Goal: Communication & Community: Answer question/provide support

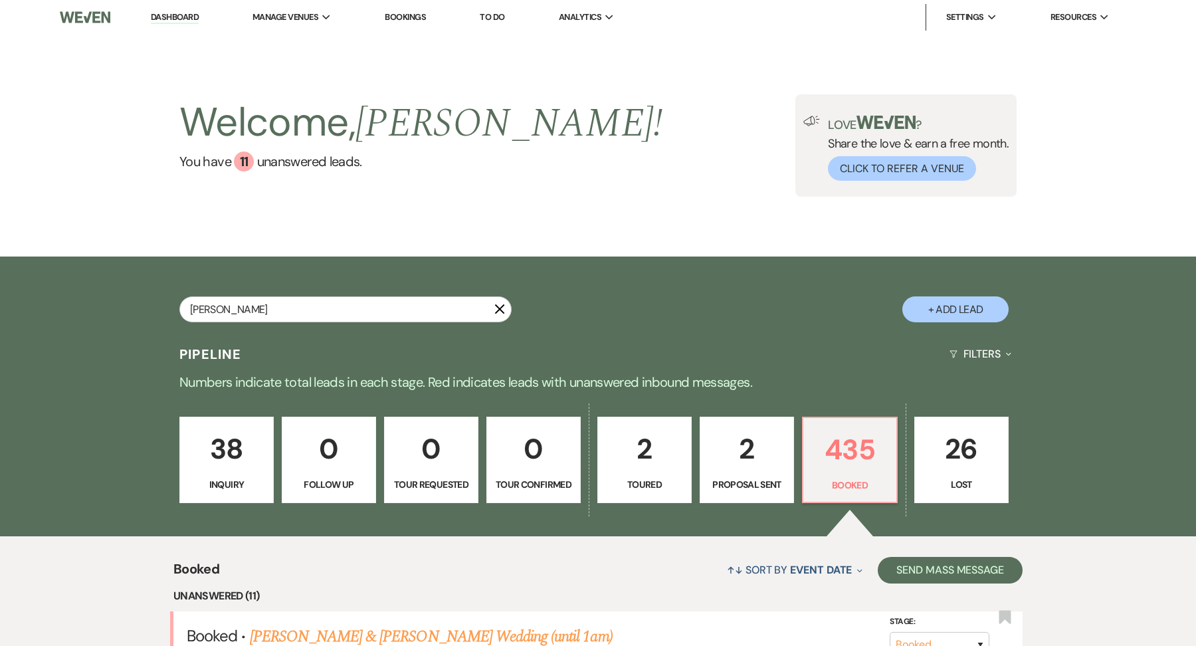
type input "[PERSON_NAME]"
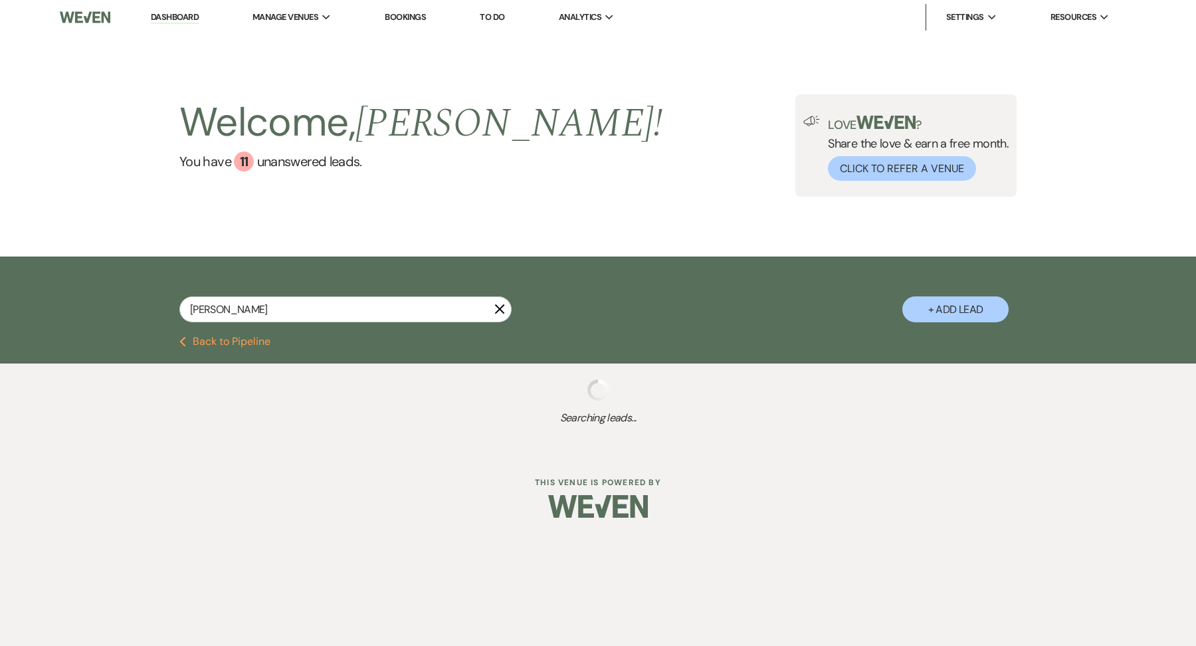
select select "6"
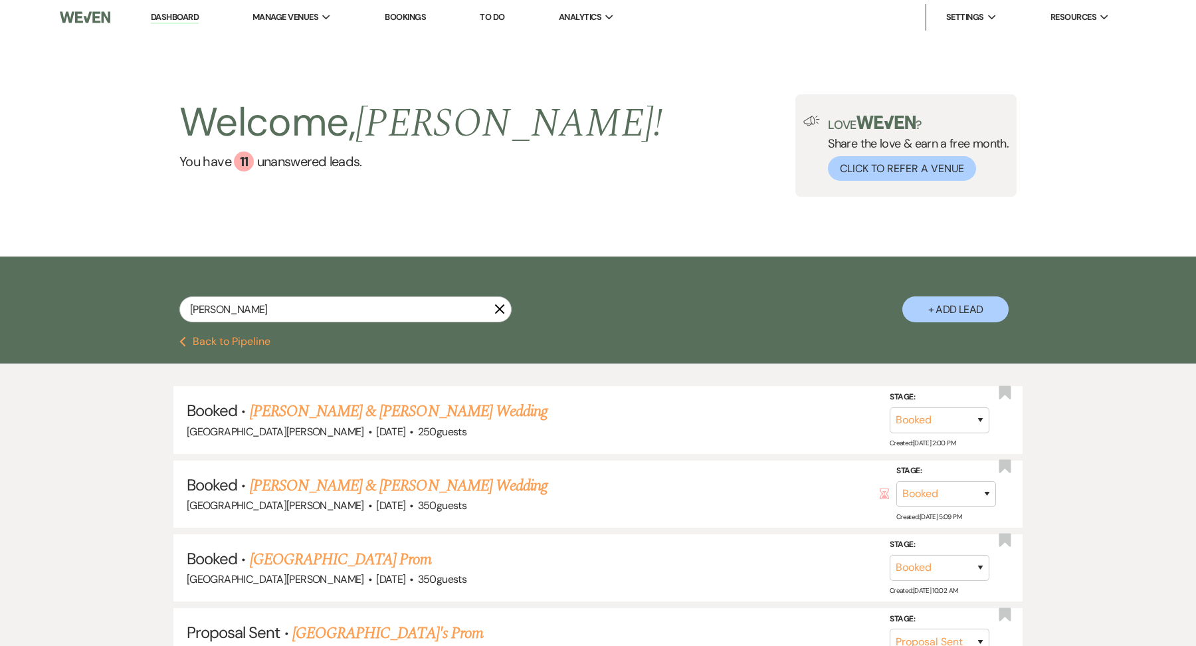
type input "[PERSON_NAME]"
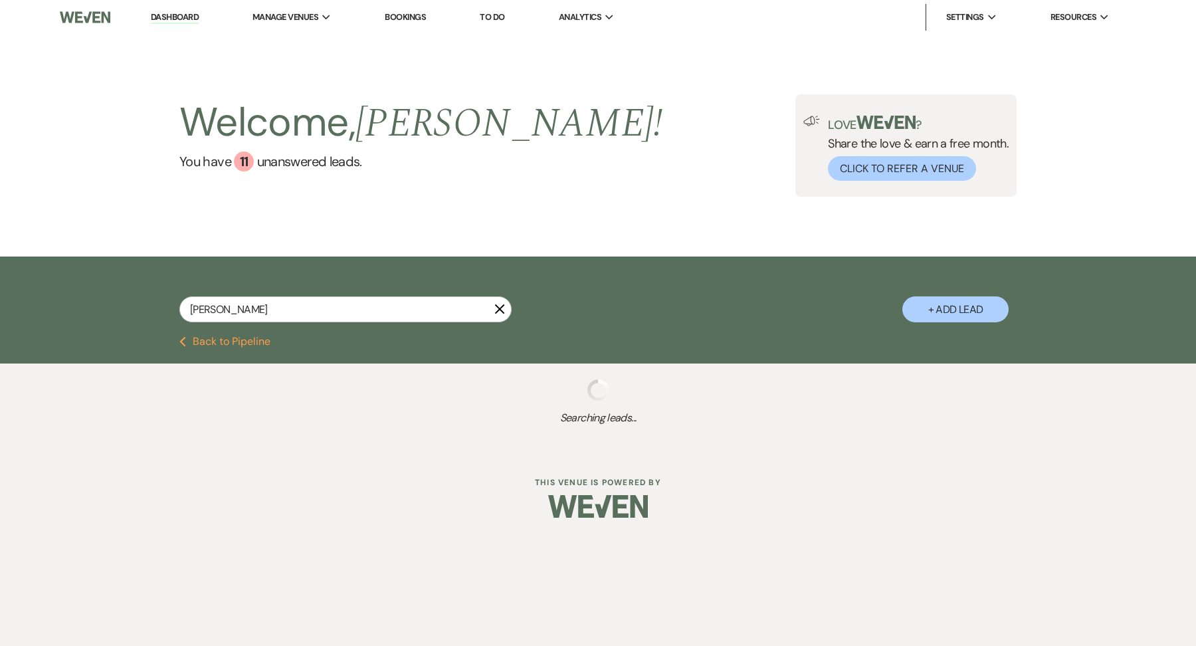
select select "6"
type input "[PERSON_NAME]"
select select "6"
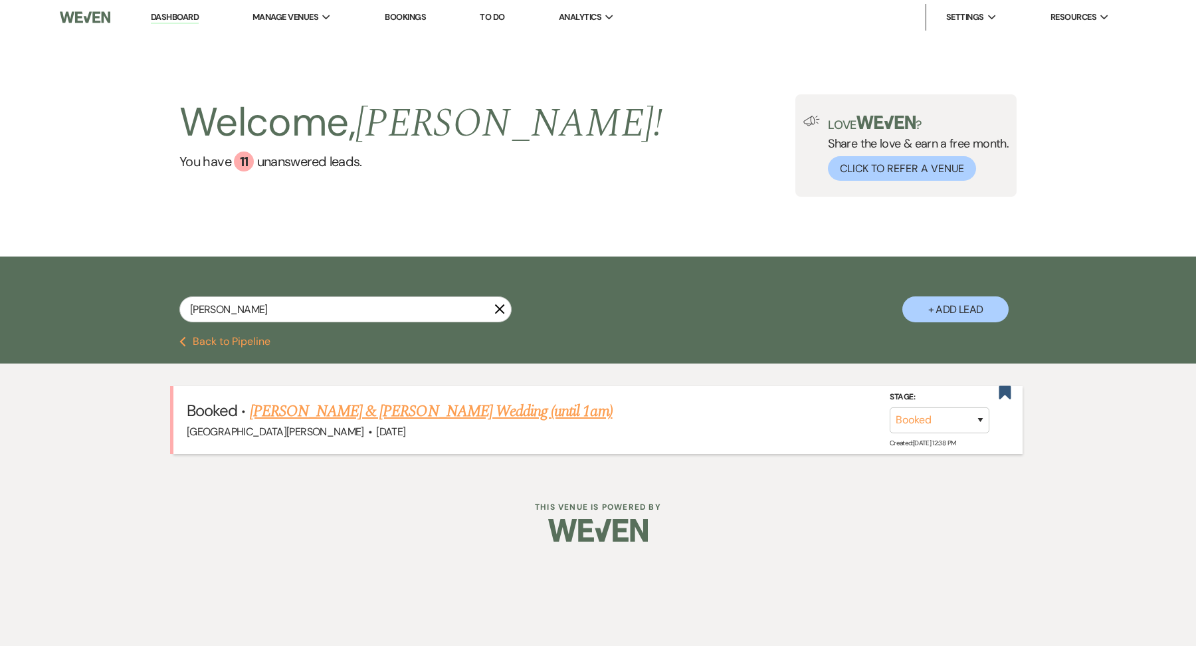
type input "[PERSON_NAME]"
click at [417, 403] on link "[PERSON_NAME] & [PERSON_NAME] Wedding (until 1am)" at bounding box center [431, 411] width 363 height 24
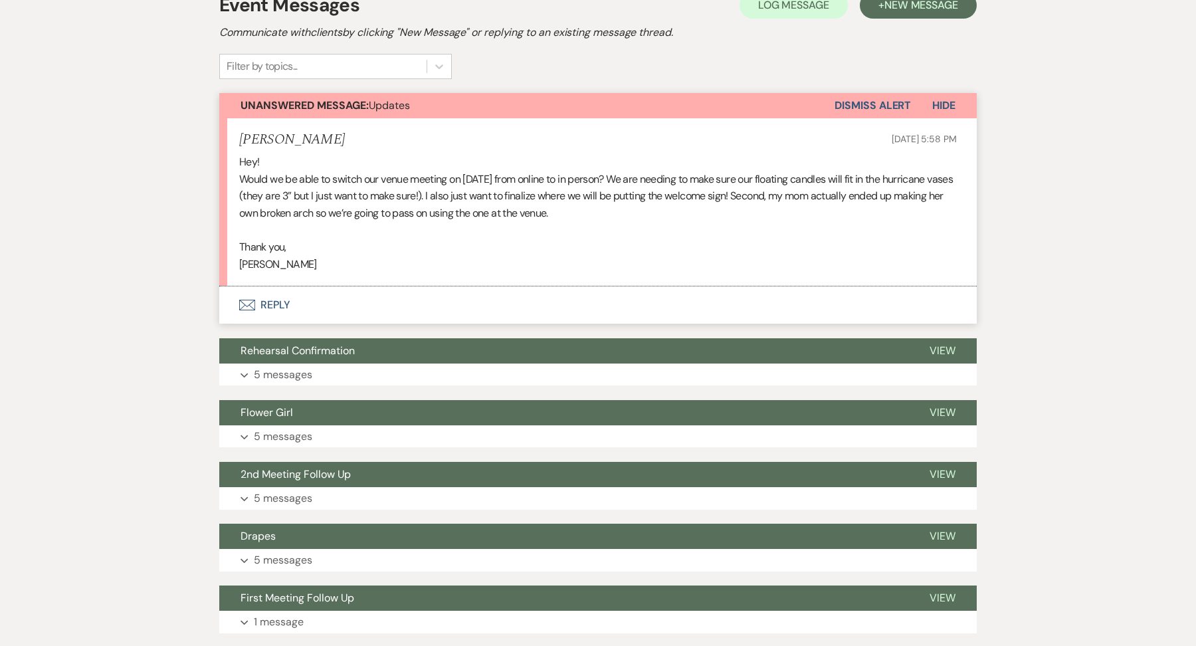
scroll to position [294, 0]
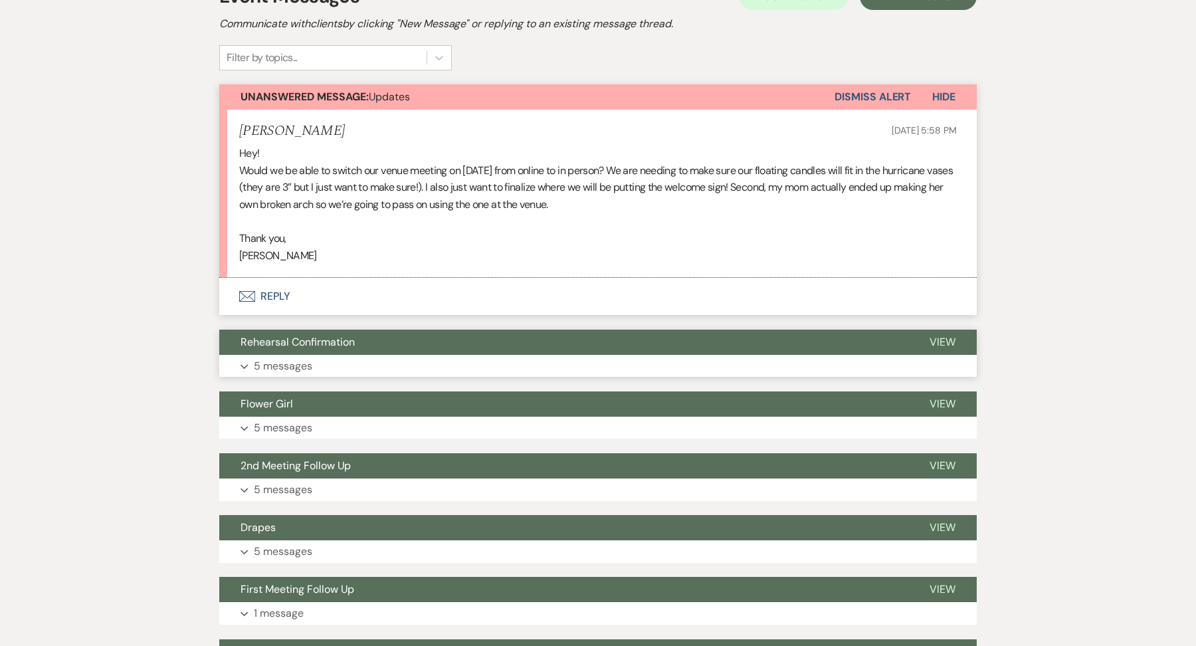
click at [421, 362] on button "Expand 5 messages" at bounding box center [598, 366] width 758 height 23
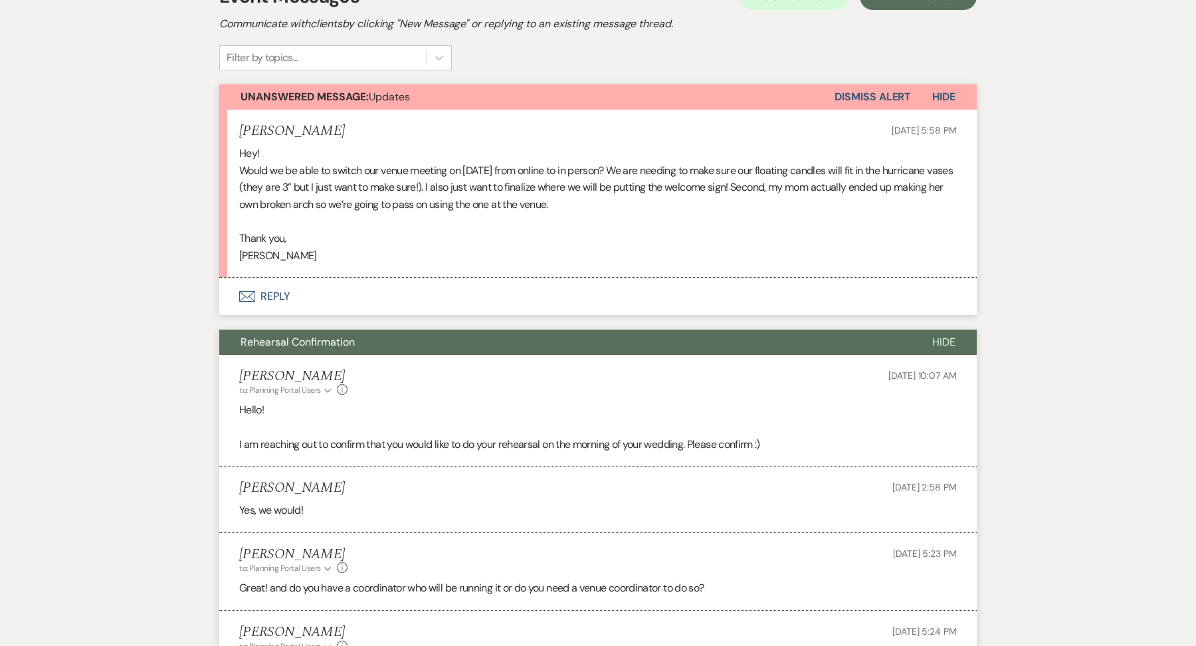
scroll to position [976, 0]
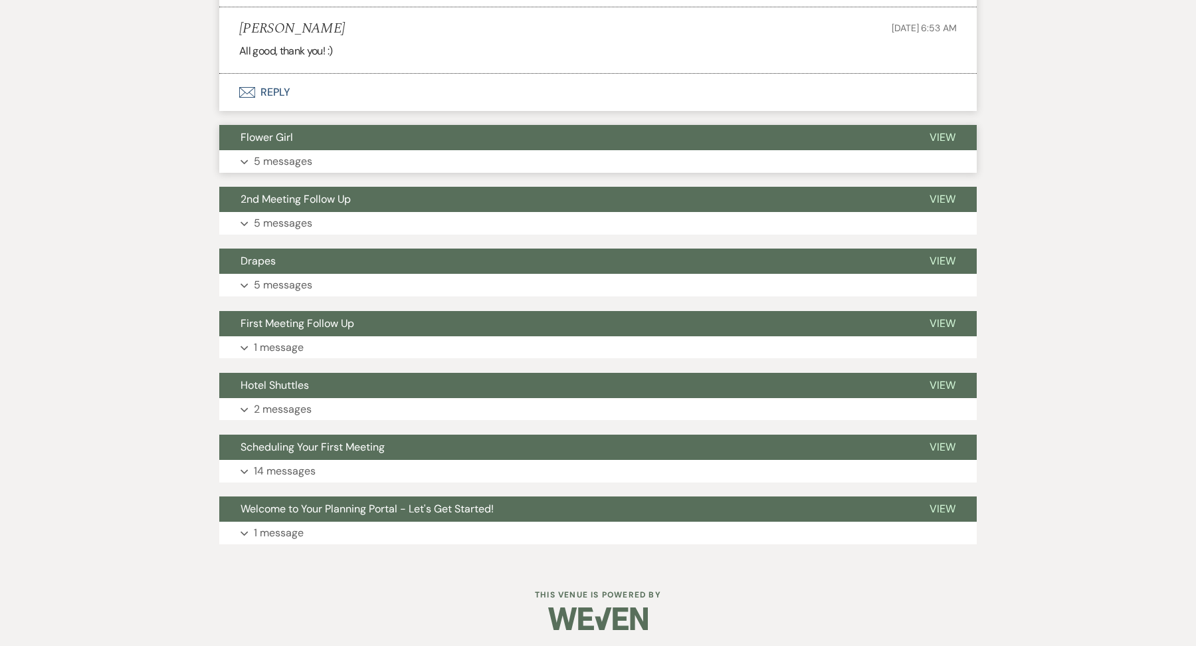
click at [328, 160] on button "Expand 5 messages" at bounding box center [598, 161] width 758 height 23
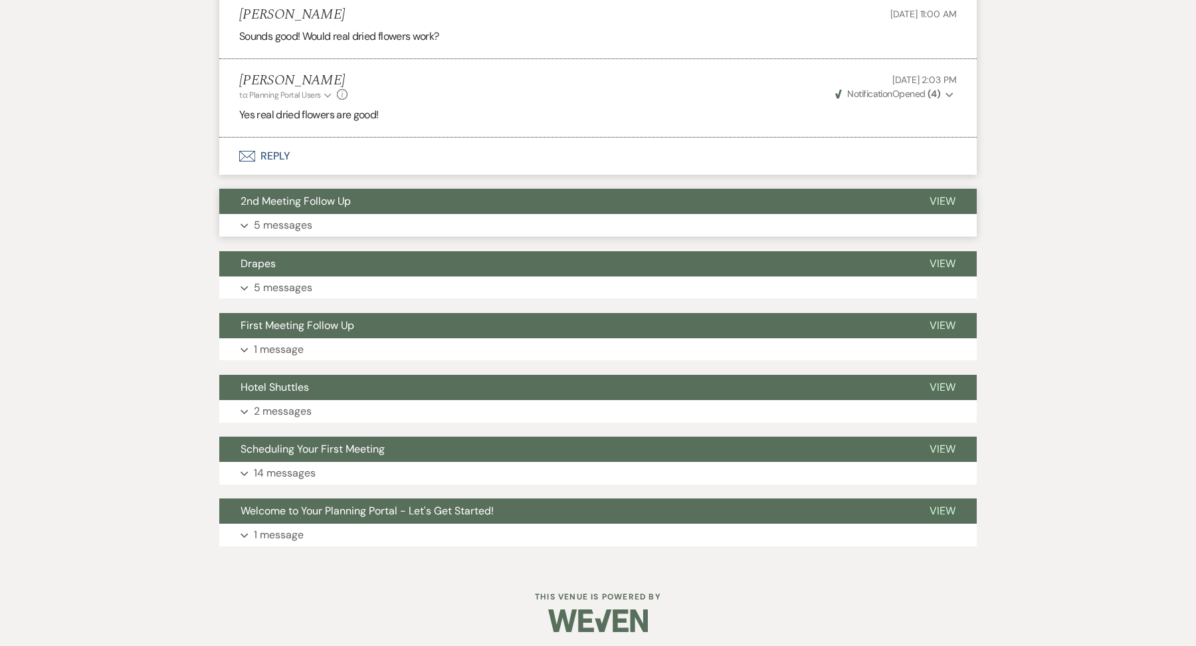
scroll to position [1567, 0]
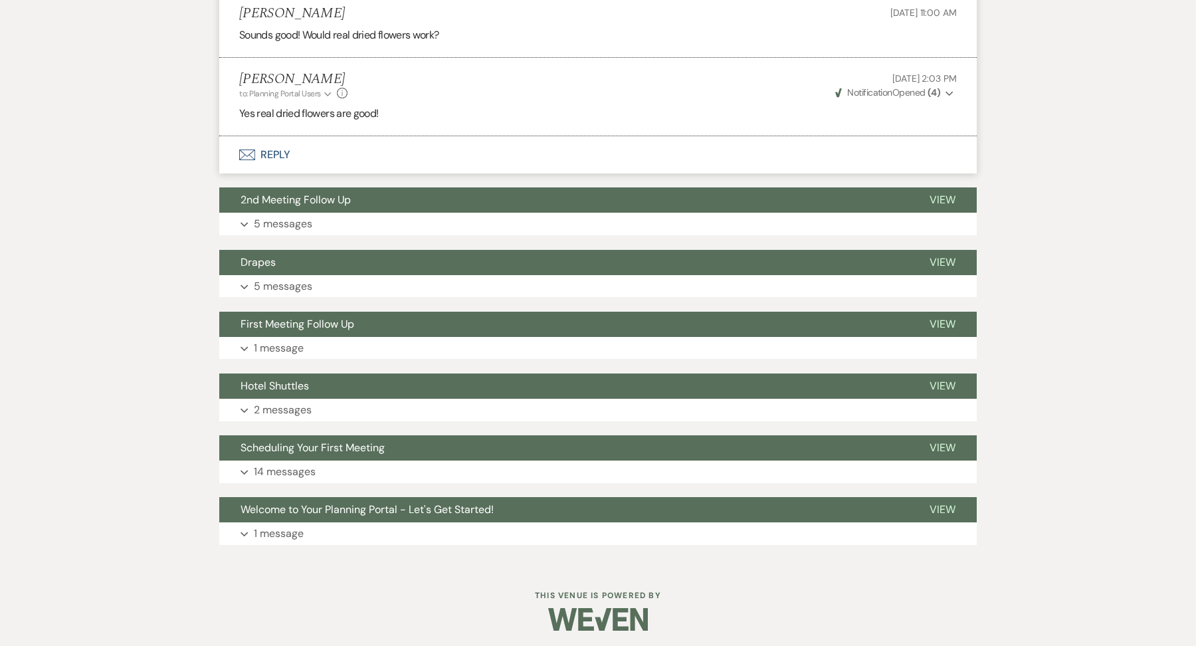
click at [286, 221] on p "5 messages" at bounding box center [283, 223] width 58 height 17
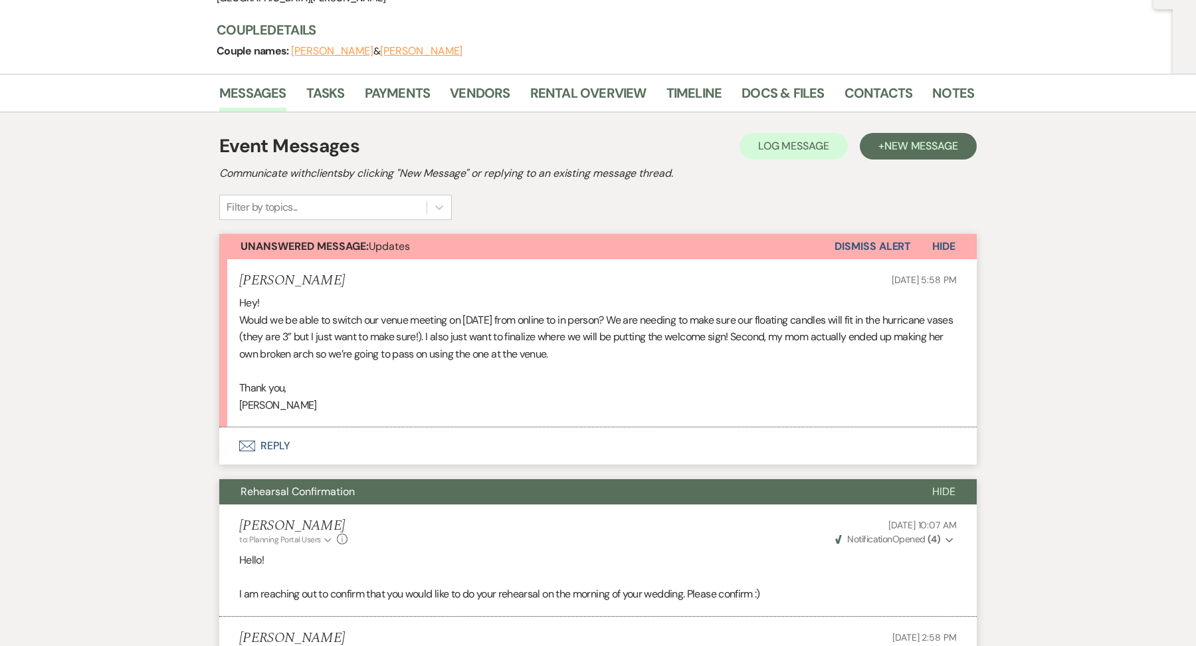
scroll to position [0, 0]
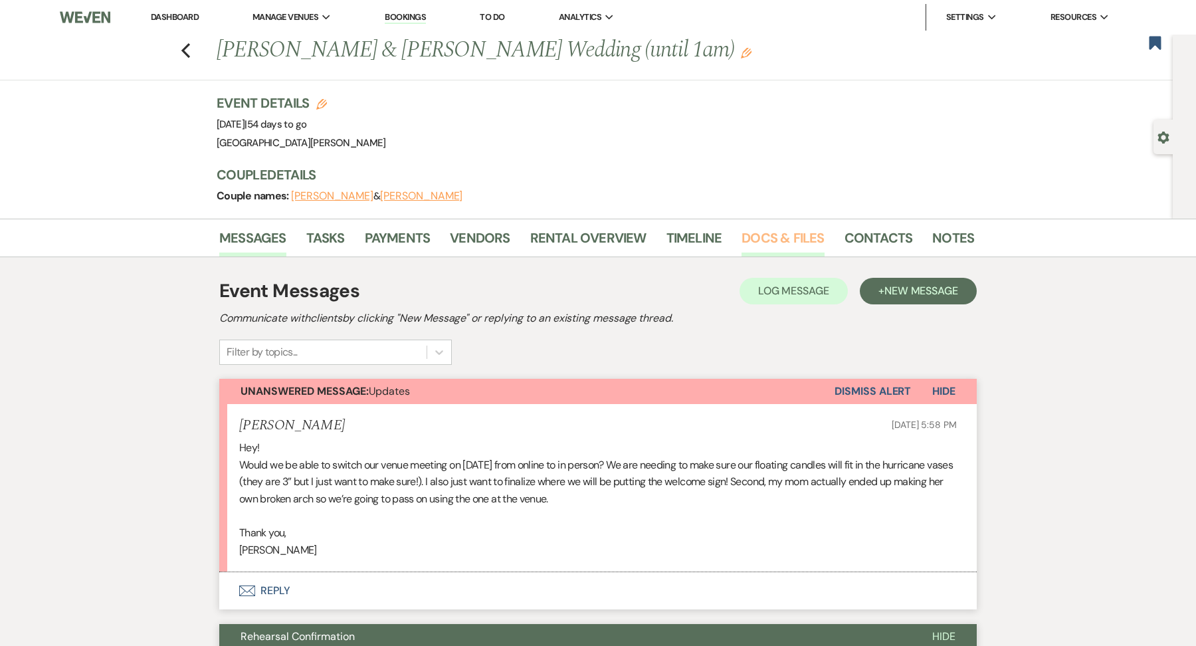
click at [758, 235] on link "Docs & Files" at bounding box center [783, 241] width 82 height 29
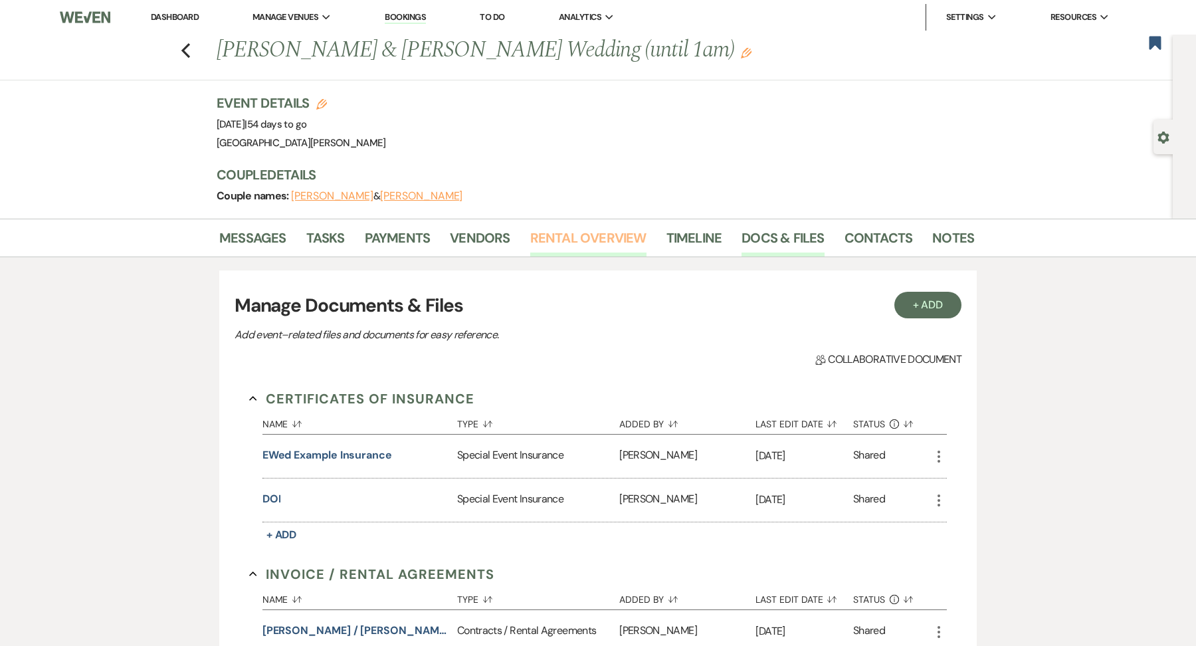
click at [587, 234] on link "Rental Overview" at bounding box center [588, 241] width 116 height 29
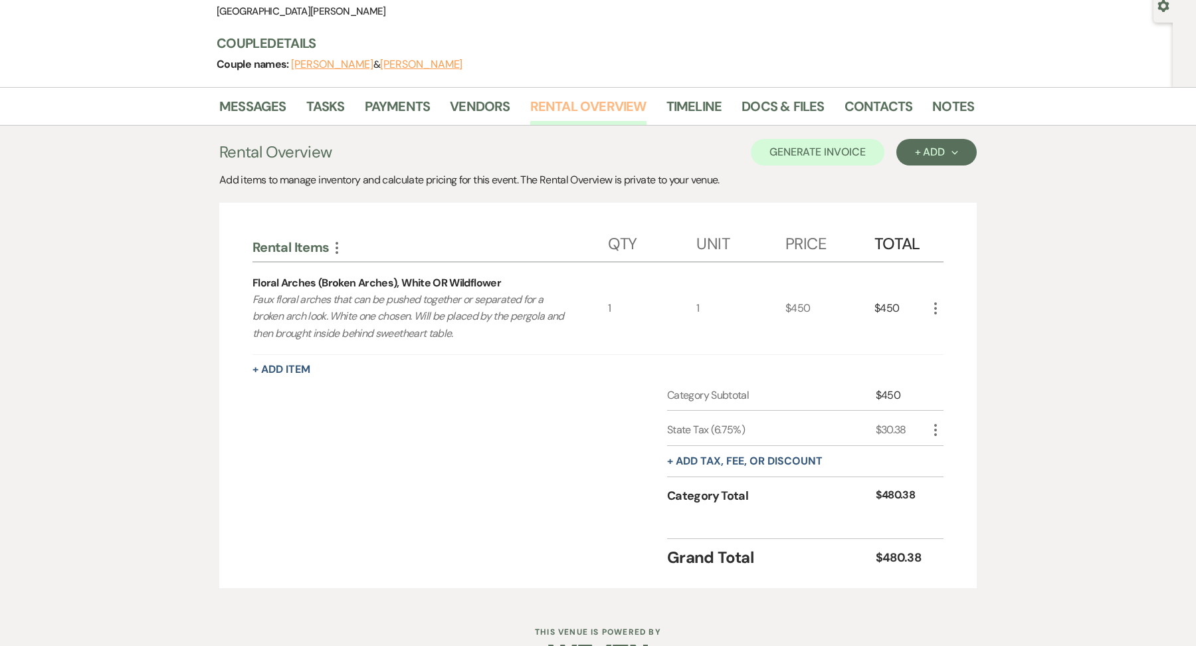
scroll to position [170, 0]
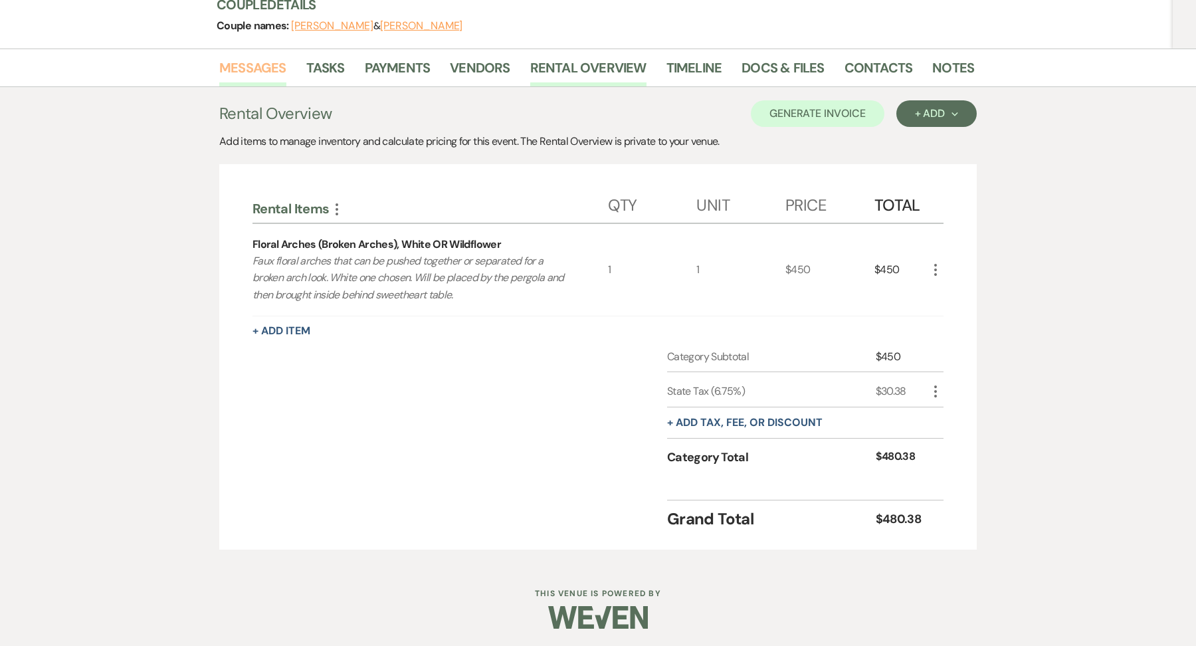
click at [237, 64] on link "Messages" at bounding box center [252, 71] width 67 height 29
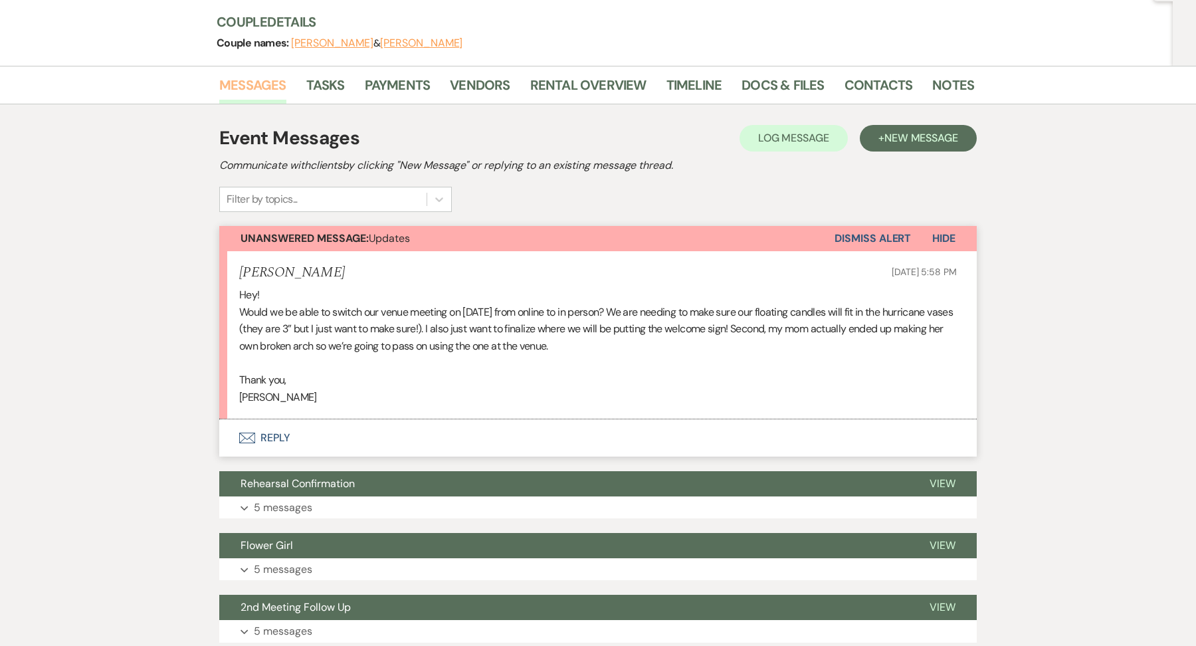
scroll to position [135, 0]
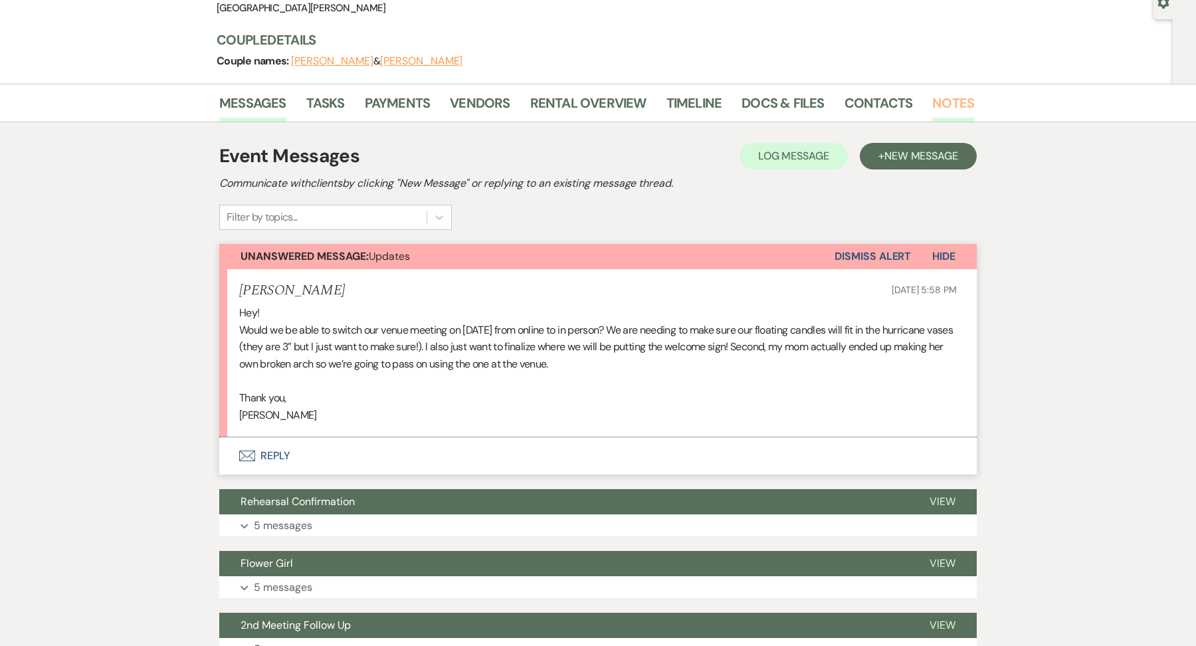
click at [941, 109] on link "Notes" at bounding box center [953, 106] width 42 height 29
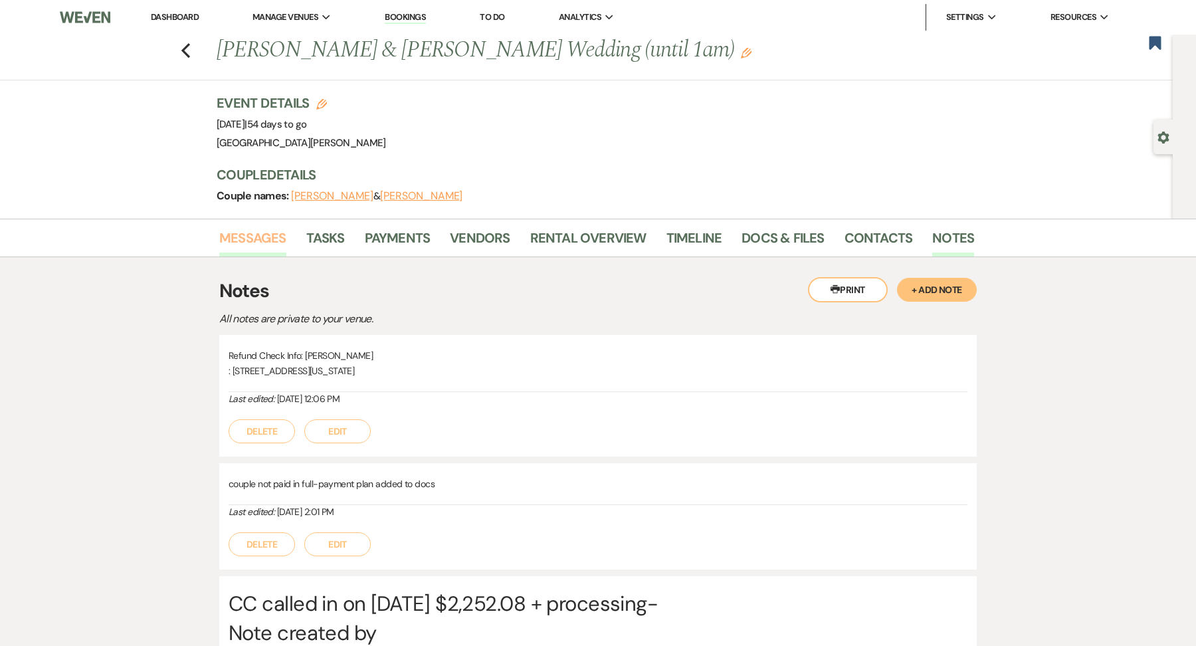
click at [261, 253] on link "Messages" at bounding box center [252, 241] width 67 height 29
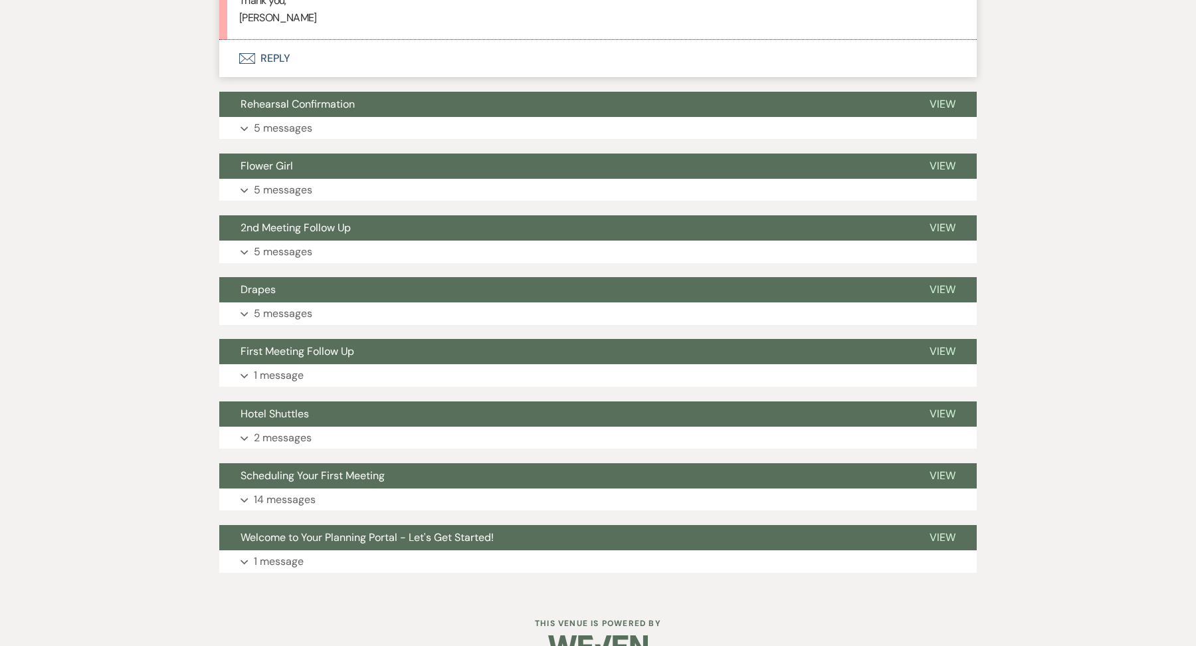
scroll to position [558, 0]
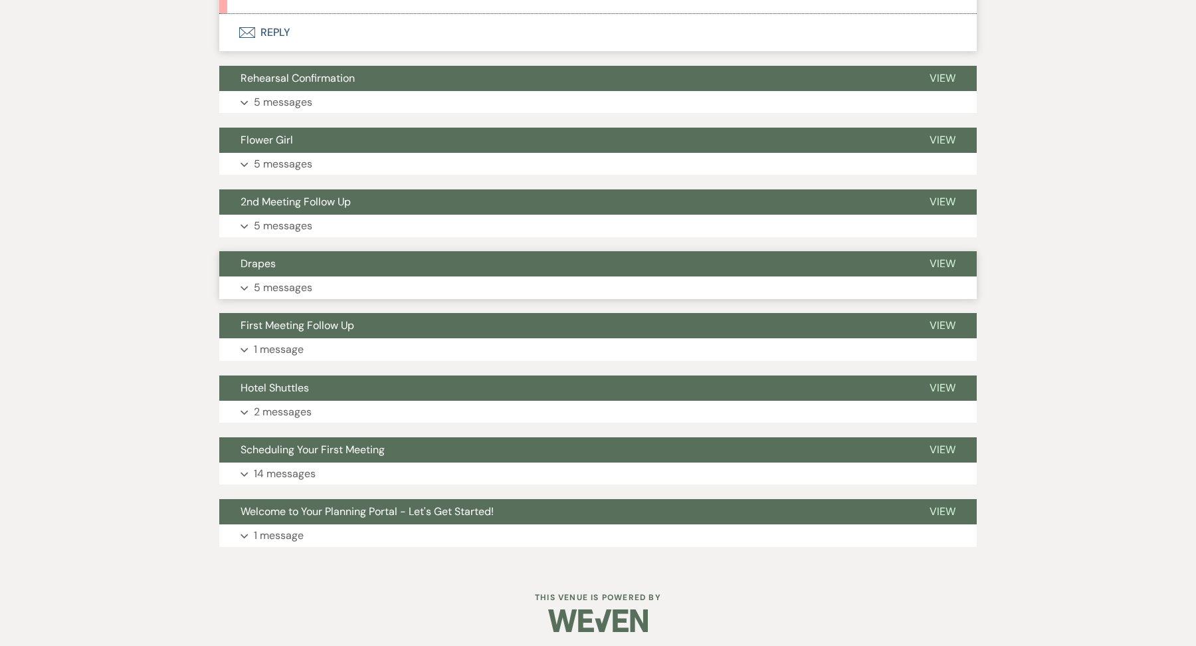
click at [337, 280] on button "Expand 5 messages" at bounding box center [598, 287] width 758 height 23
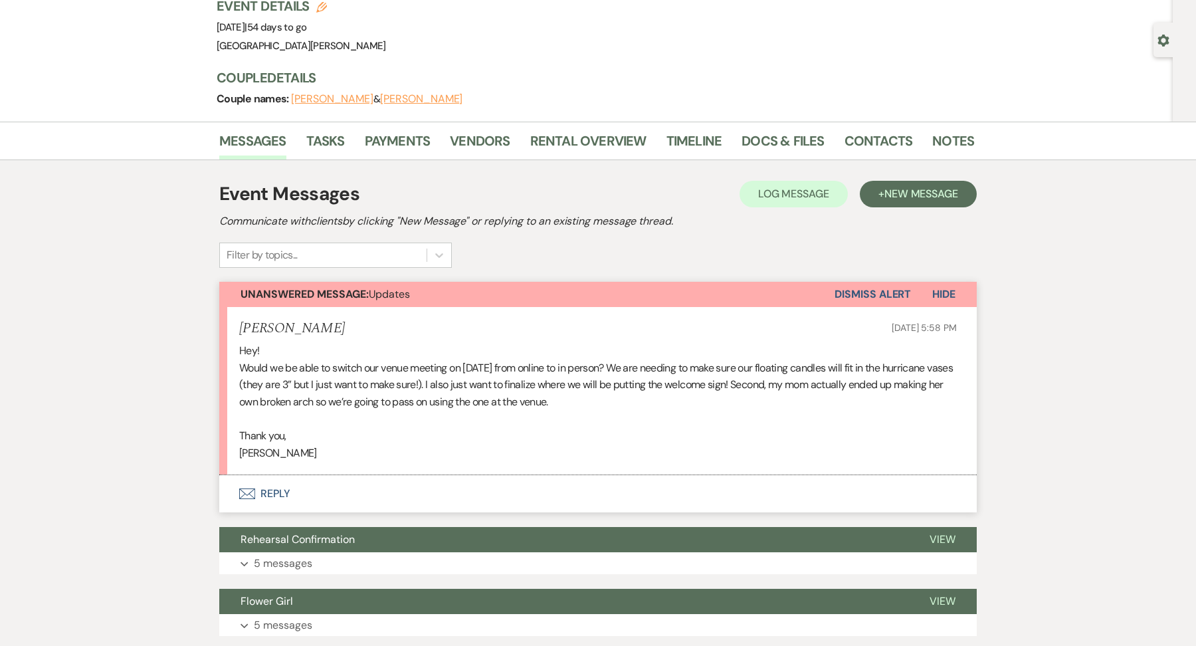
scroll to position [98, 0]
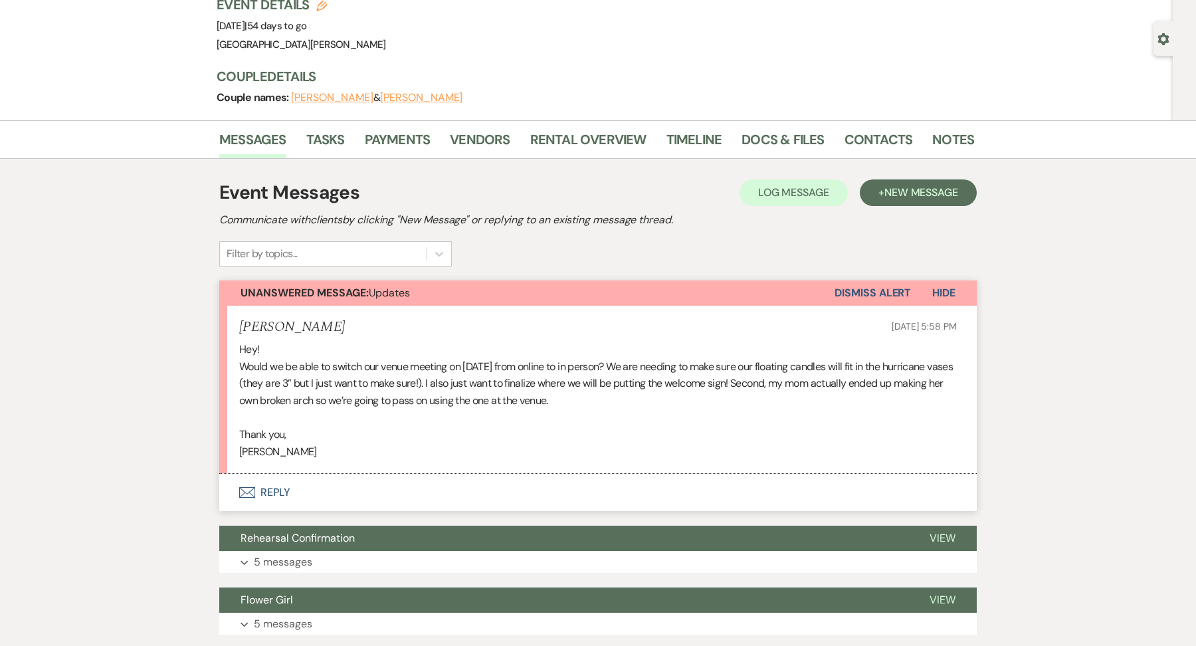
click at [382, 472] on div "Unanswered Message: Updates Dismiss Alert Hide [PERSON_NAME] [DATE] 5:58 PM Hey…" at bounding box center [598, 395] width 758 height 231
click at [278, 487] on button "Envelope Reply" at bounding box center [598, 492] width 758 height 37
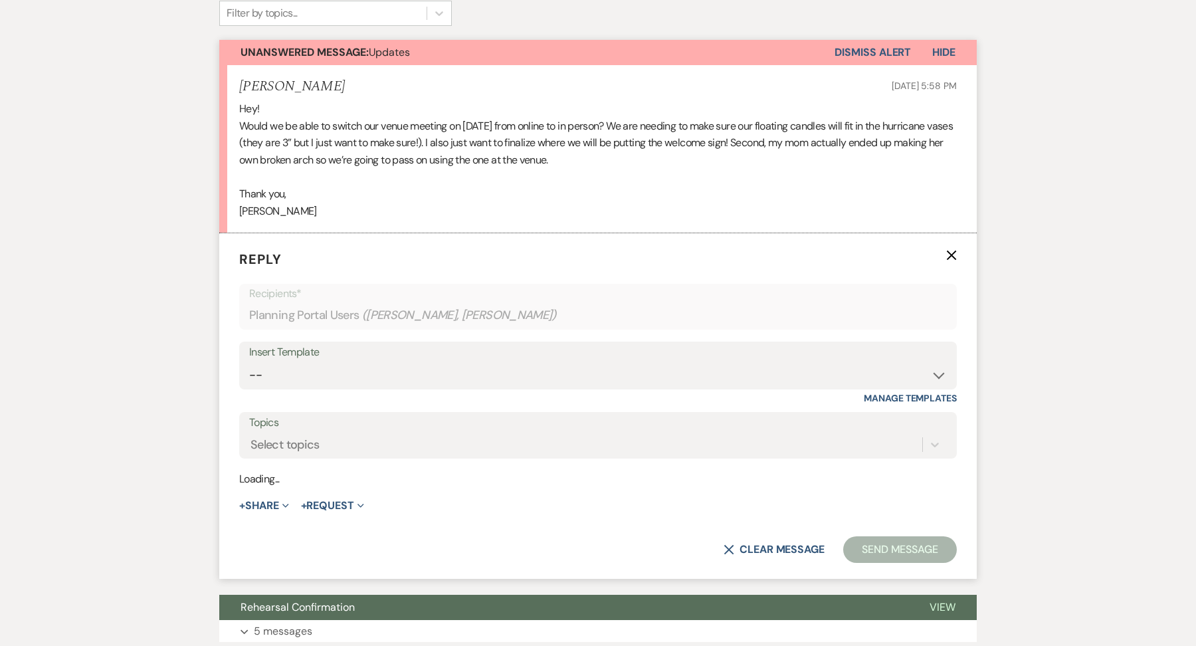
scroll to position [385, 0]
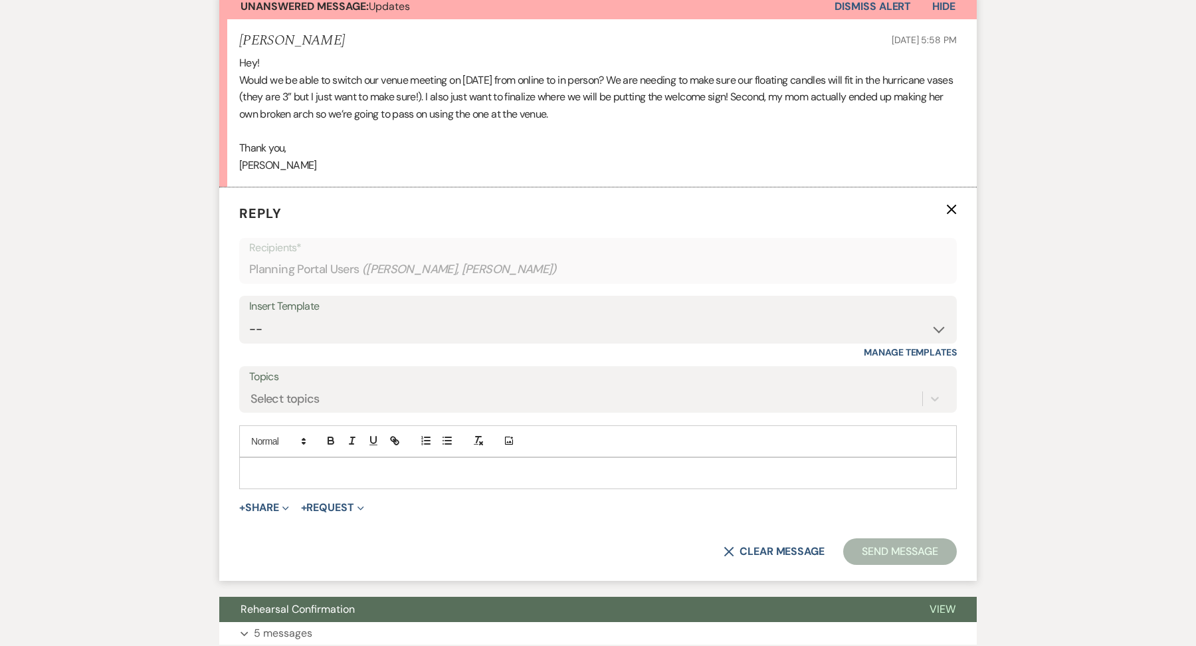
click at [292, 474] on p at bounding box center [598, 473] width 696 height 15
click at [300, 474] on p "Hey [PERSON_NAME]" at bounding box center [598, 473] width 696 height 15
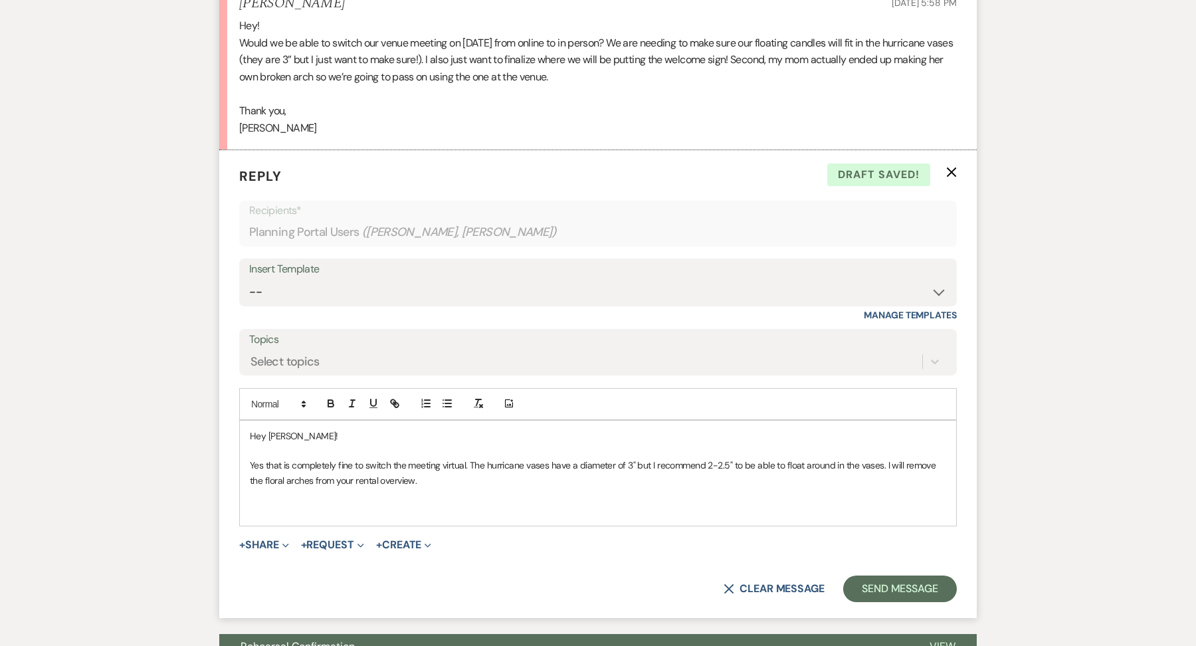
scroll to position [389, 0]
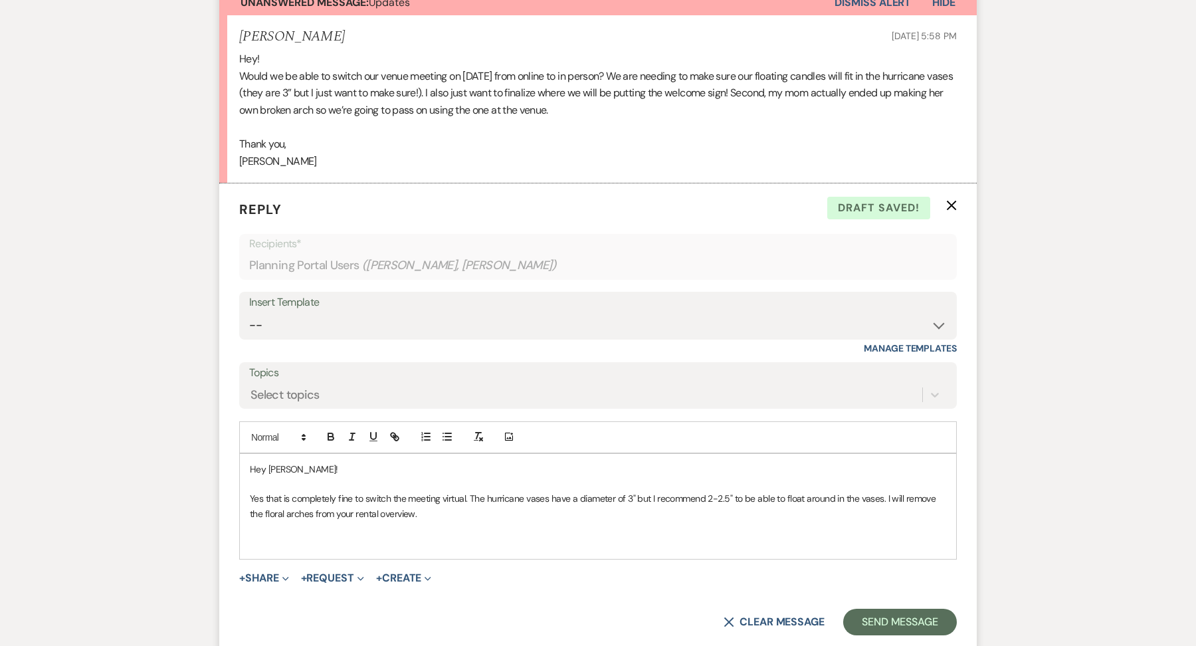
click at [463, 511] on p "Yes that is completely fine to switch the meeting virtual. The hurricane vases …" at bounding box center [598, 506] width 696 height 30
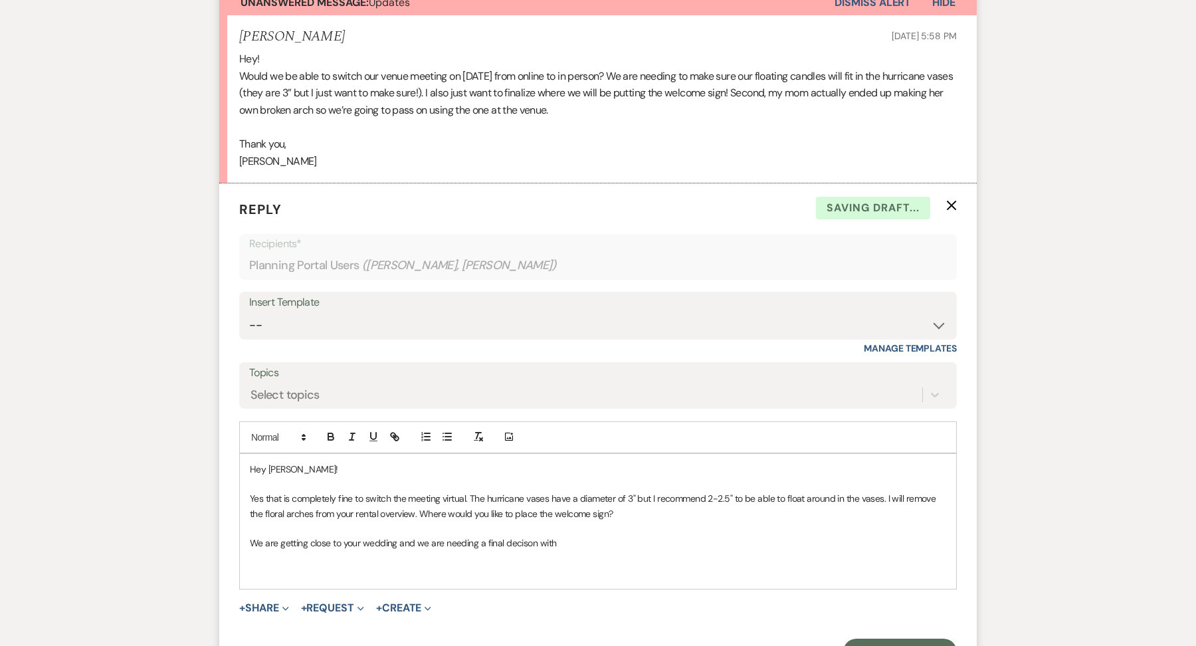
click at [518, 546] on p "We are getting close to your wedding and we are needing a final decison with" at bounding box center [598, 543] width 696 height 15
click at [520, 546] on p "We are getting close to your wedding and we are needing a final decison with" at bounding box center [598, 543] width 696 height 15
click at [574, 546] on p "We are getting close to your wedding and we are needing a final decision with" at bounding box center [598, 543] width 696 height 15
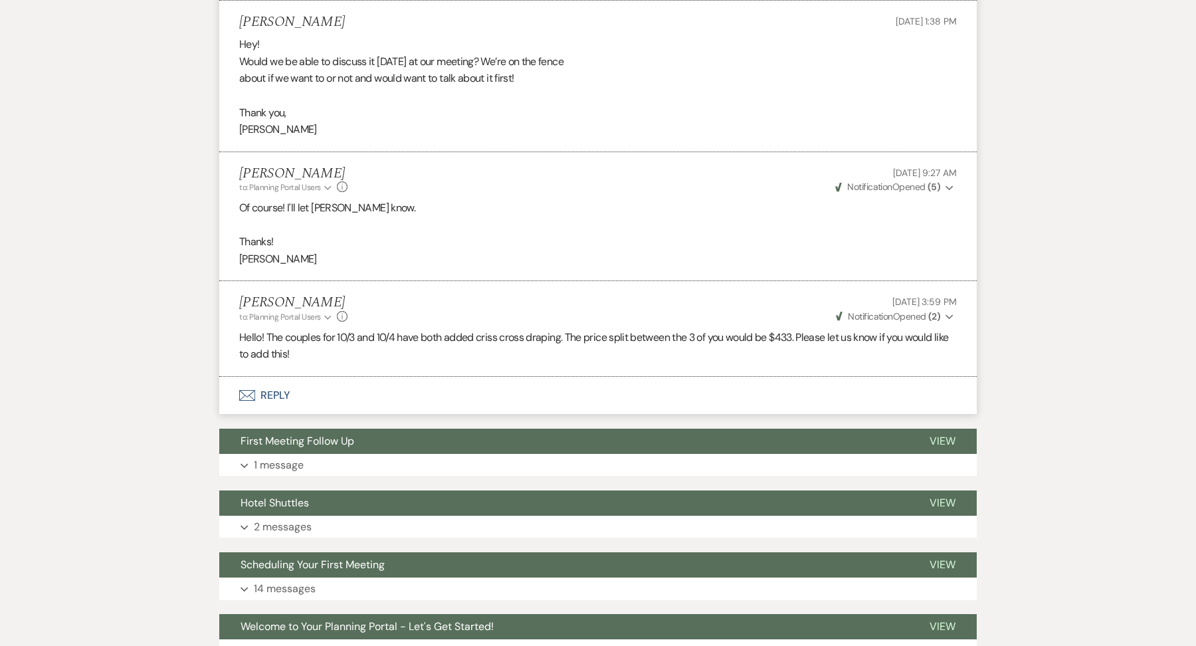
scroll to position [1700, 0]
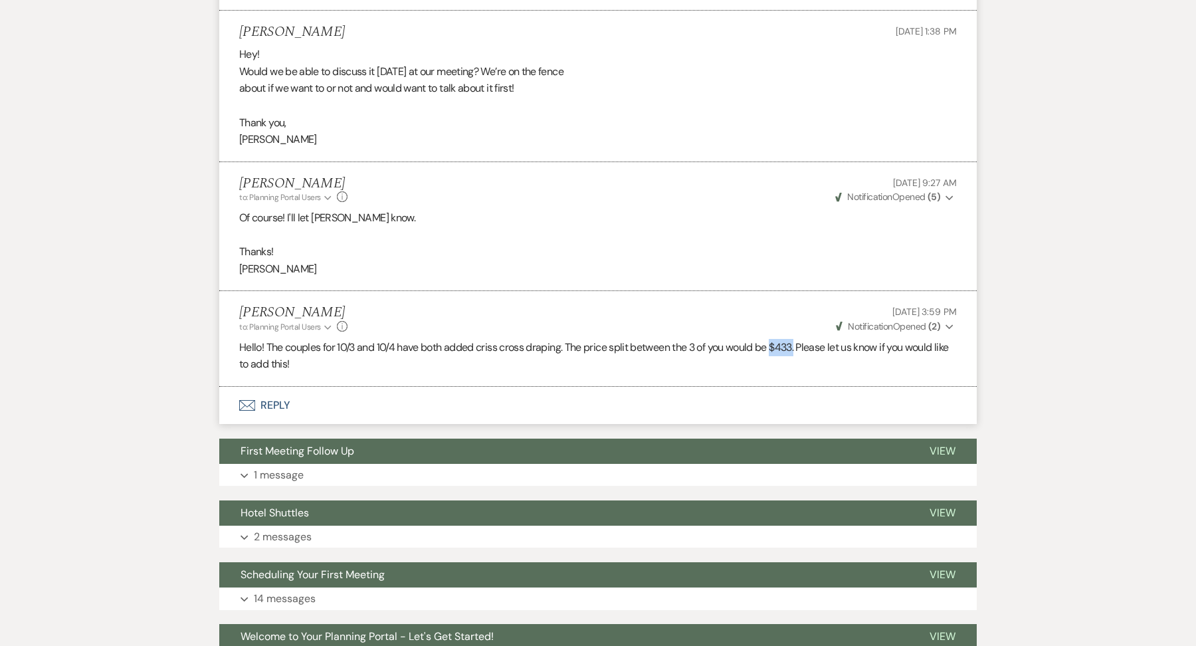
drag, startPoint x: 778, startPoint y: 342, endPoint x: 802, endPoint y: 344, distance: 24.0
click at [802, 344] on p "Hello! The couples for 10/3 and 10/4 have both added criss cross draping. The p…" at bounding box center [598, 356] width 718 height 34
copy p "$433."
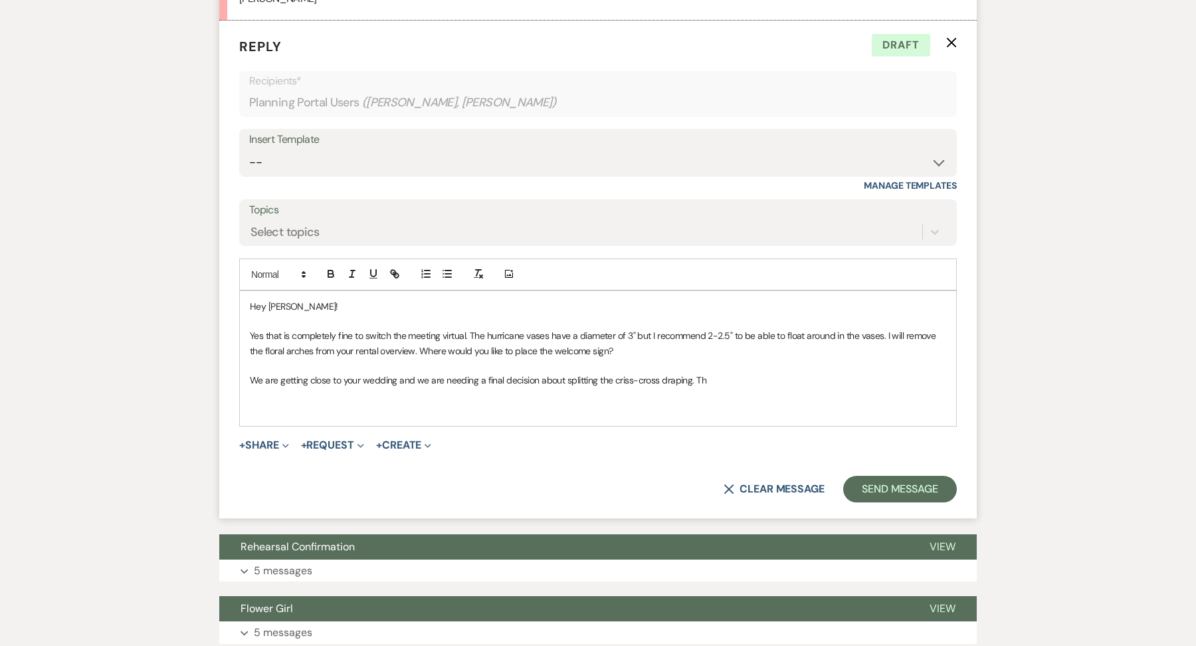
scroll to position [572, 0]
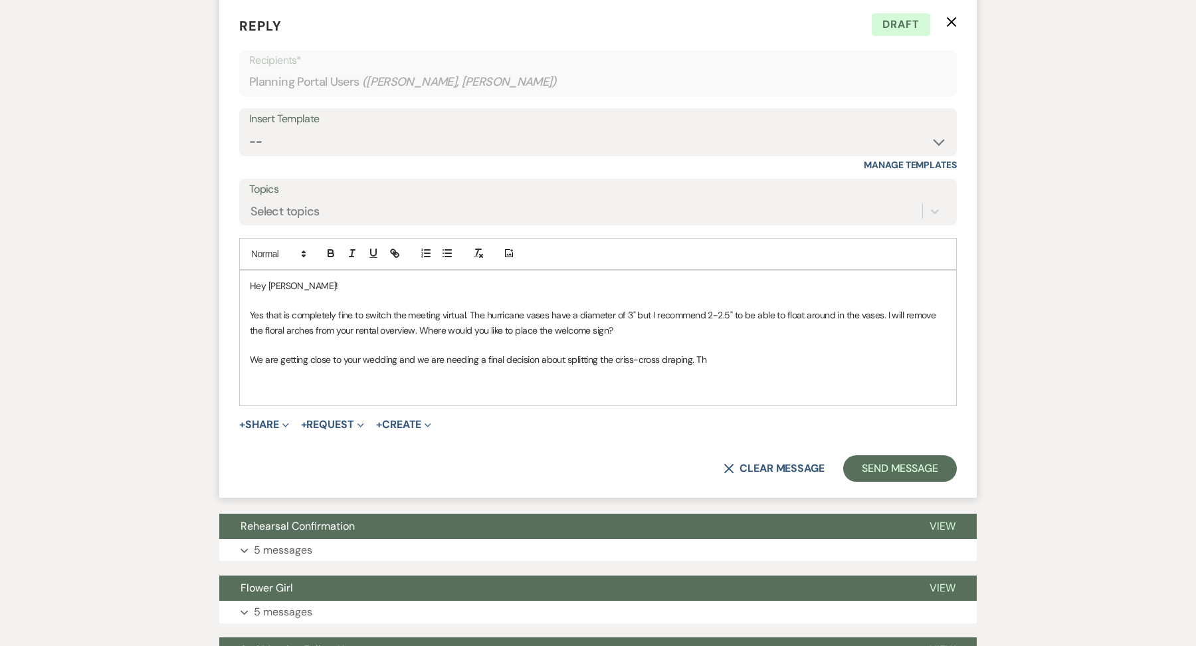
click at [699, 364] on p "We are getting close to your wedding and we are needing a final decision about …" at bounding box center [598, 359] width 696 height 15
click at [717, 367] on p at bounding box center [598, 374] width 696 height 15
click at [714, 362] on p "We are getting close to your wedding and we are needing a final decision about …" at bounding box center [598, 359] width 696 height 15
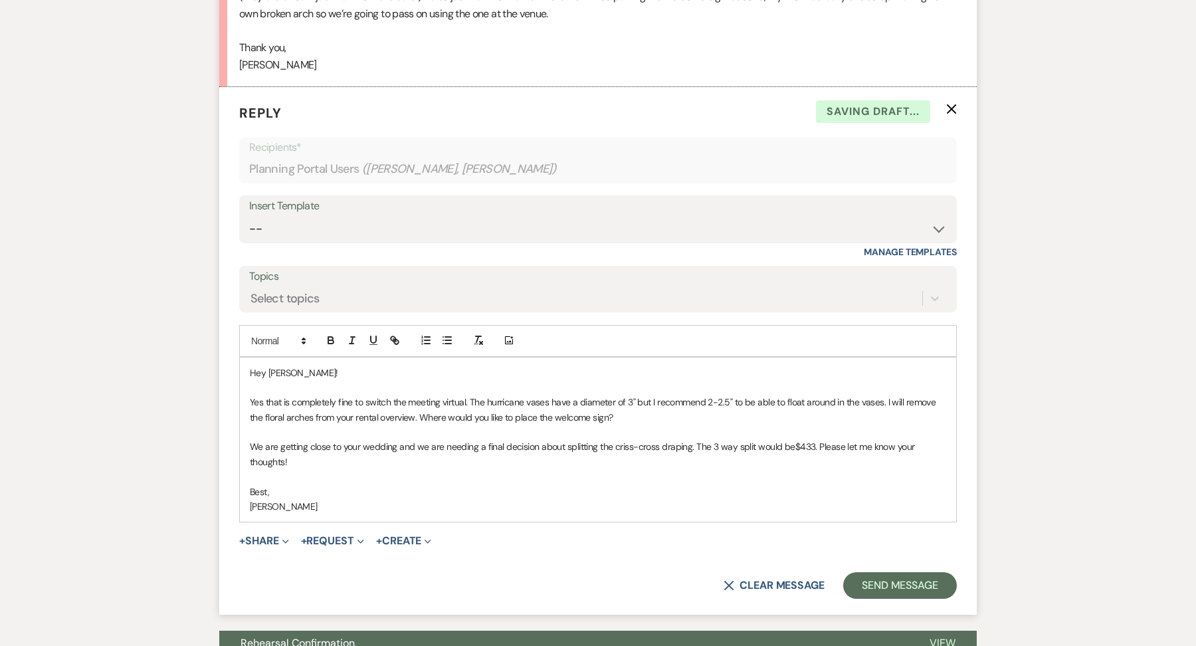
scroll to position [486, 0]
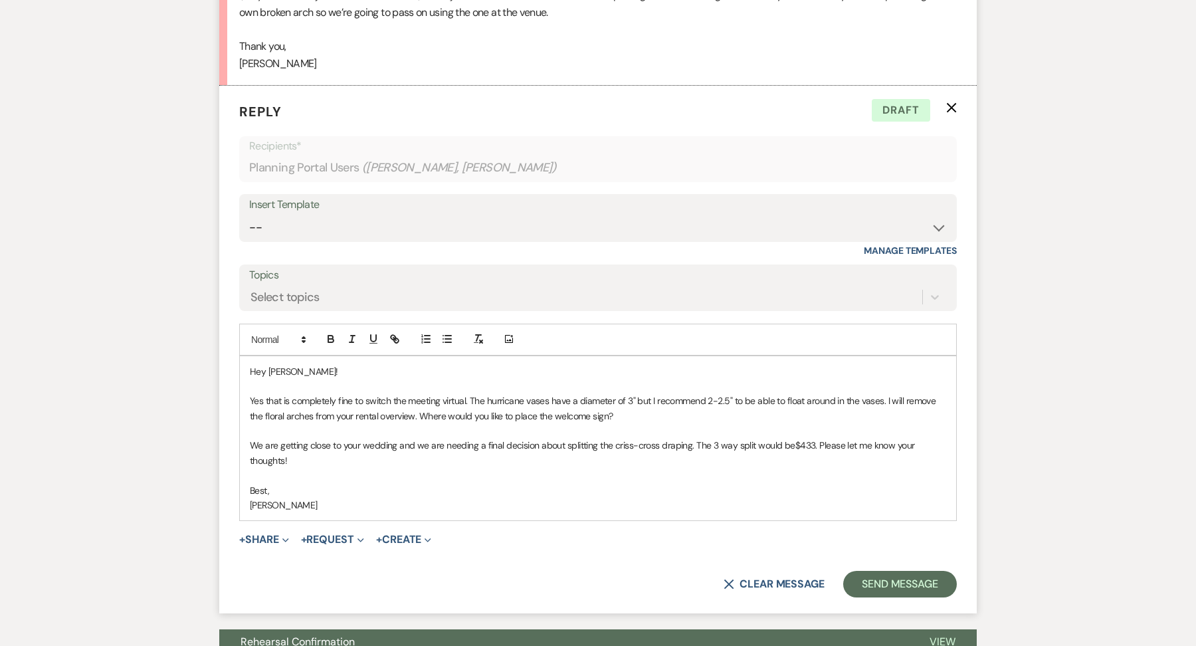
click at [301, 459] on p "We are getting close to your wedding and we are needing a final decision about …" at bounding box center [598, 453] width 696 height 30
click at [891, 572] on button "Send Message" at bounding box center [900, 584] width 114 height 27
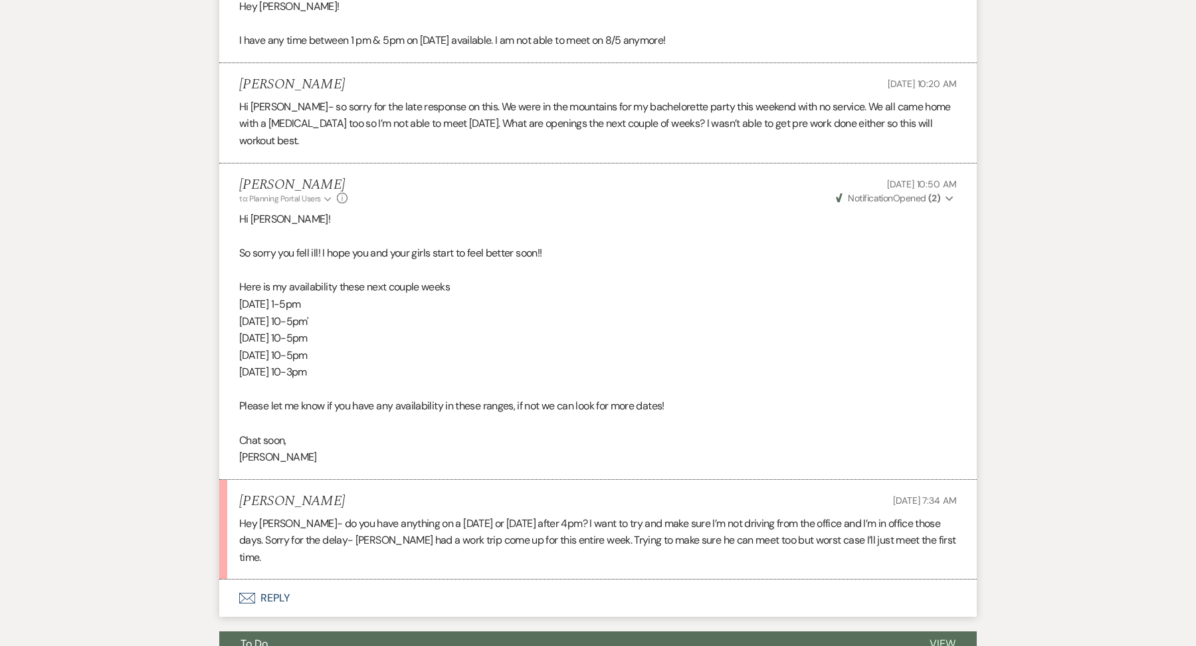
scroll to position [2253, 0]
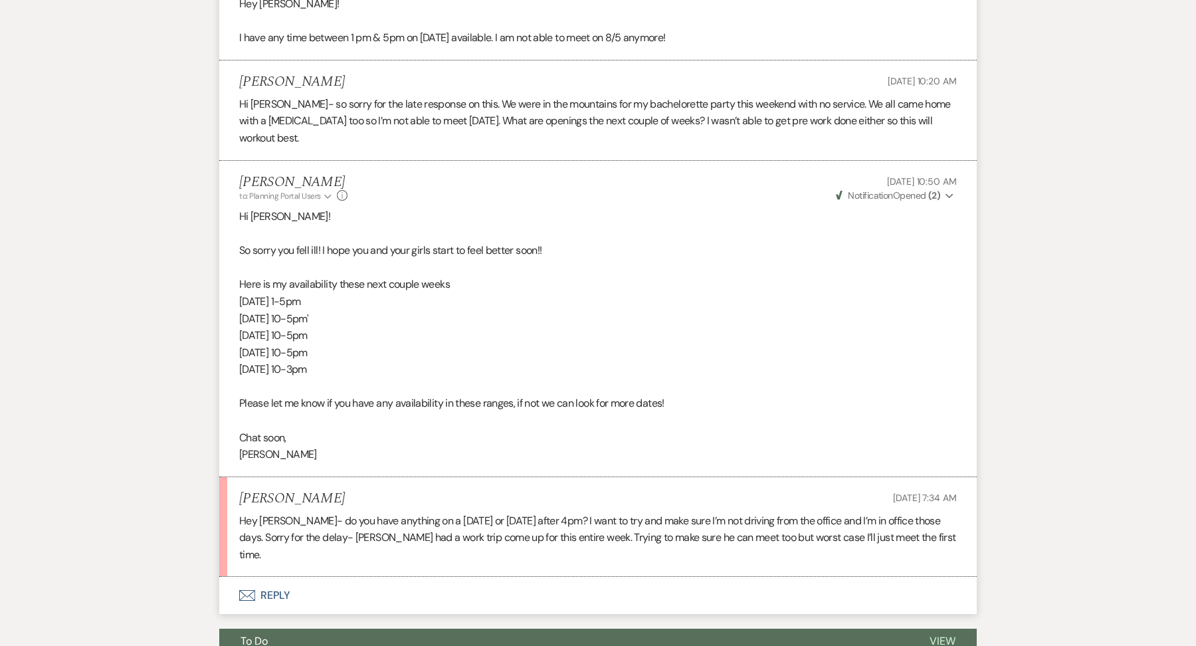
click at [296, 577] on button "Envelope Reply" at bounding box center [598, 595] width 758 height 37
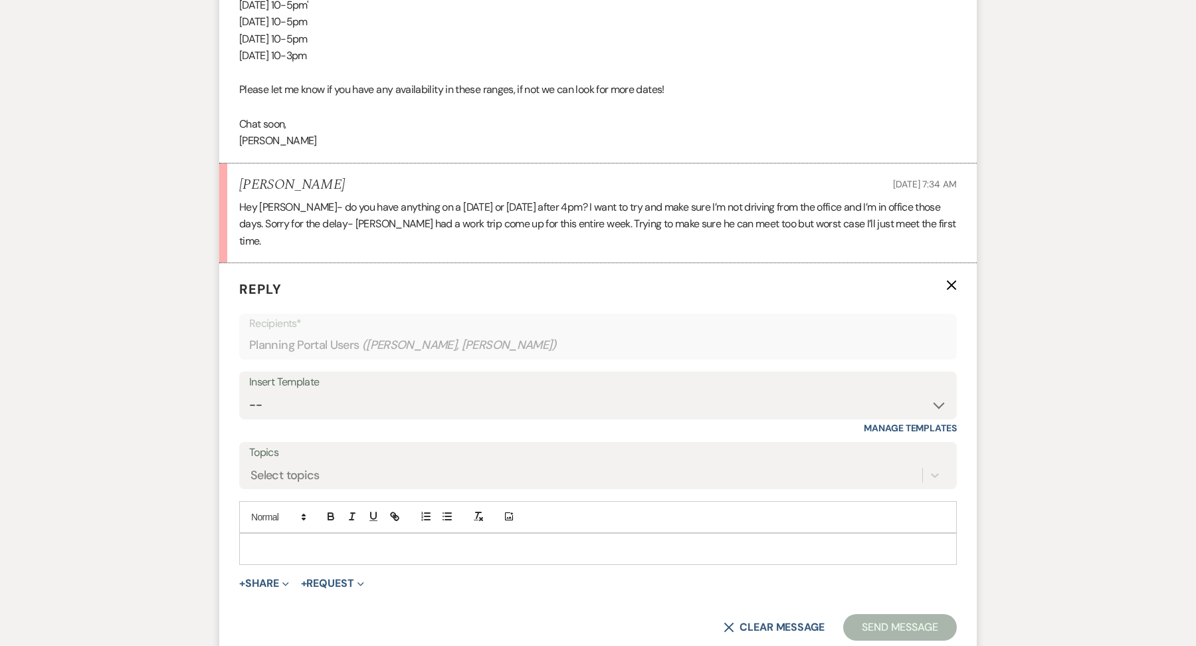
scroll to position [2585, 0]
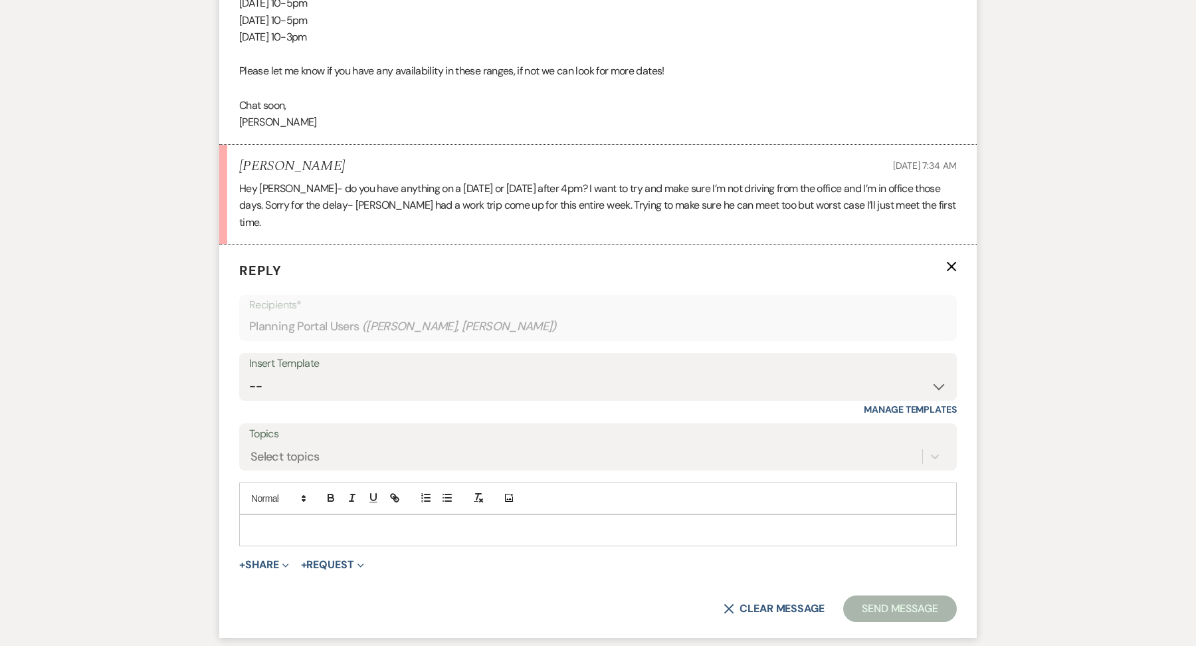
click at [277, 523] on p at bounding box center [598, 530] width 696 height 15
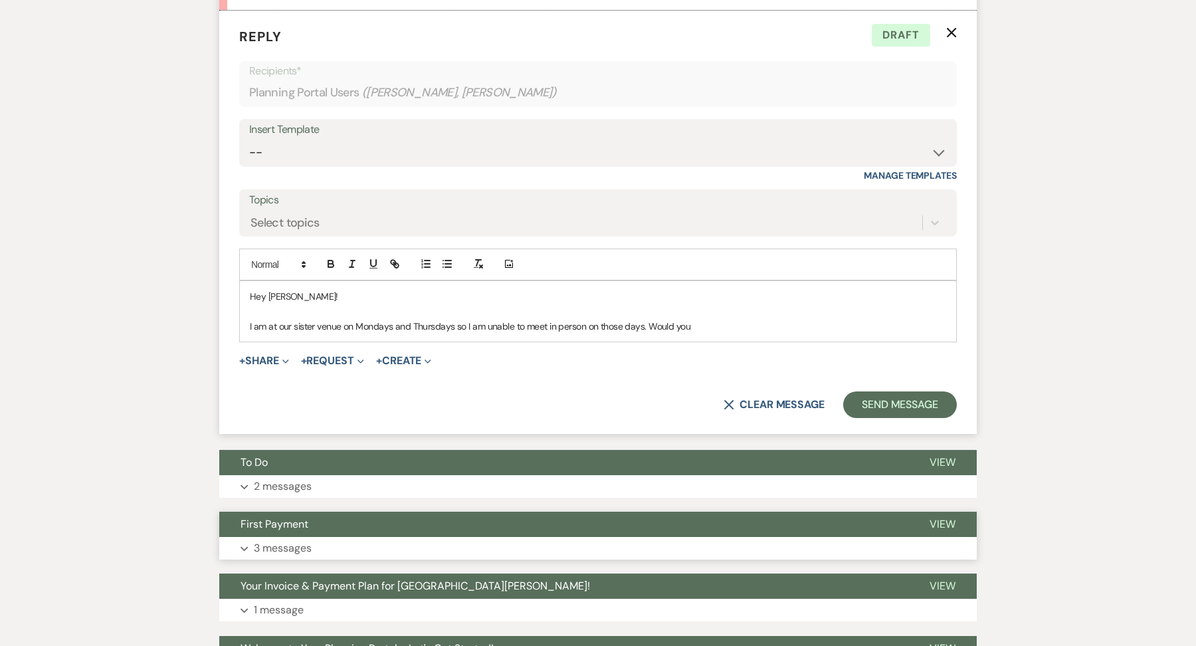
scroll to position [2785, 0]
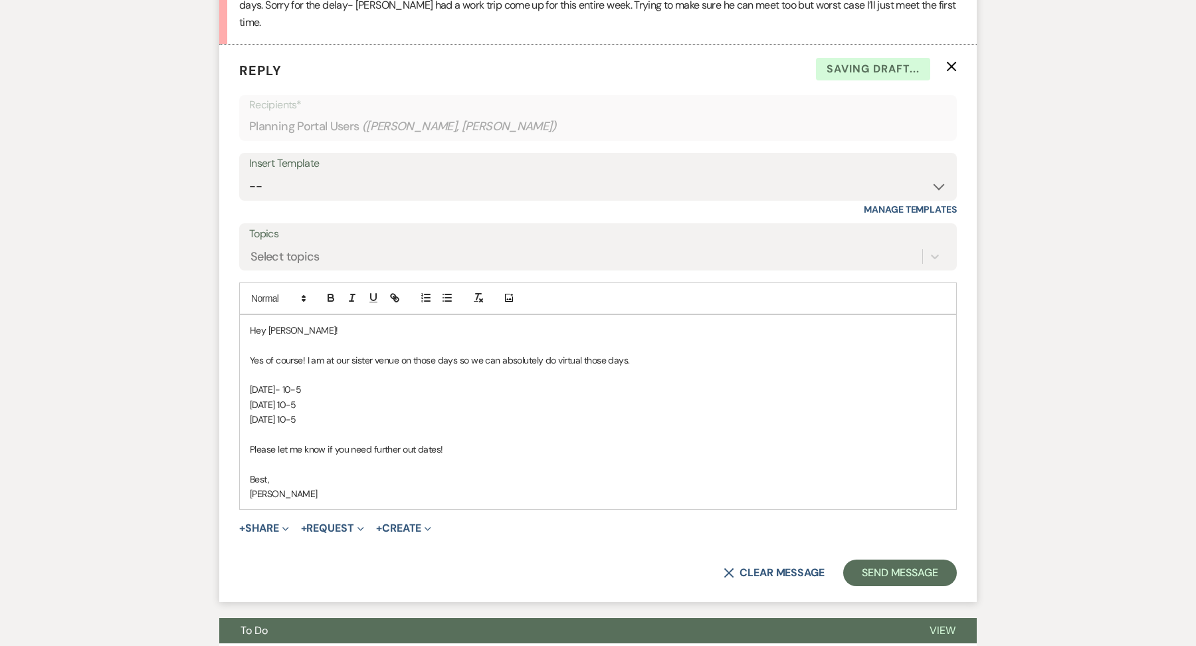
click at [911, 516] on form "Reply X Saving draft... Recipients* Planning Portal Users ( Lexi Helminski, And…" at bounding box center [598, 323] width 758 height 557
click at [910, 560] on button "Send Message" at bounding box center [900, 573] width 114 height 27
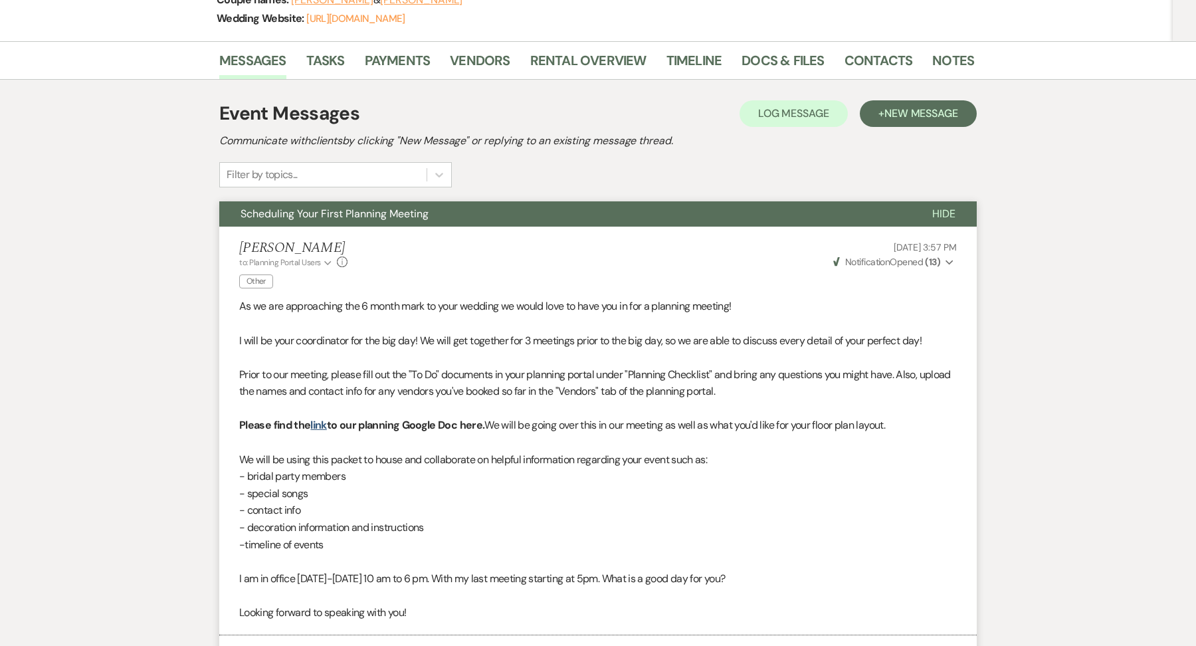
scroll to position [0, 0]
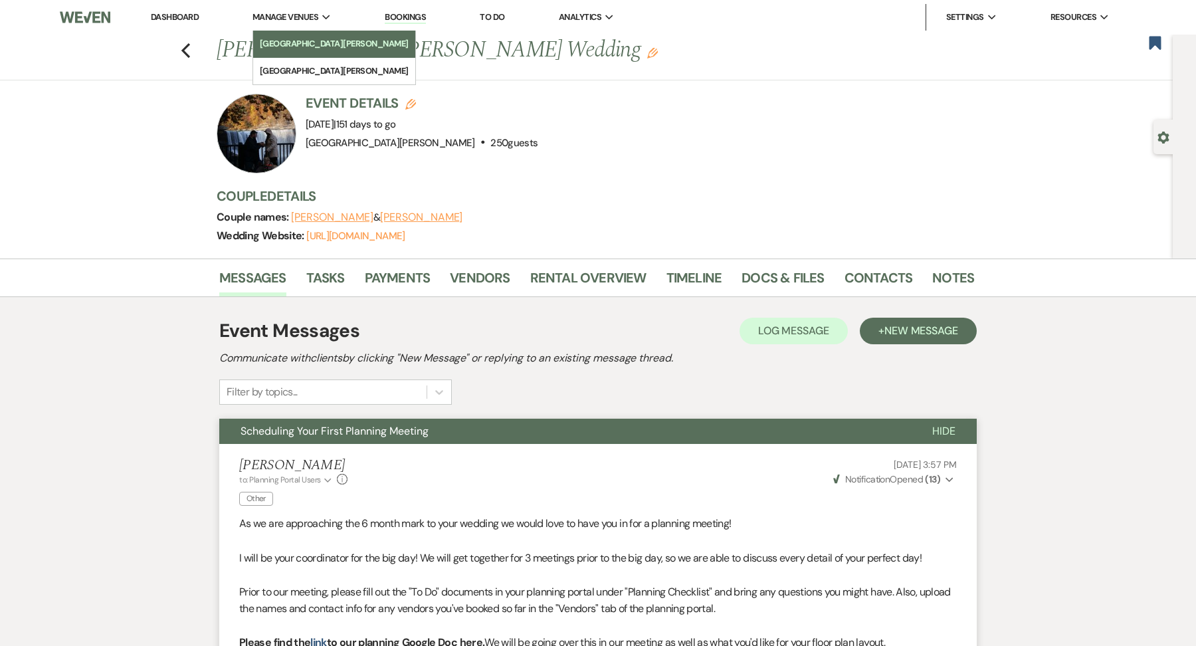
click at [296, 37] on li "[GEOGRAPHIC_DATA][PERSON_NAME]" at bounding box center [334, 43] width 149 height 13
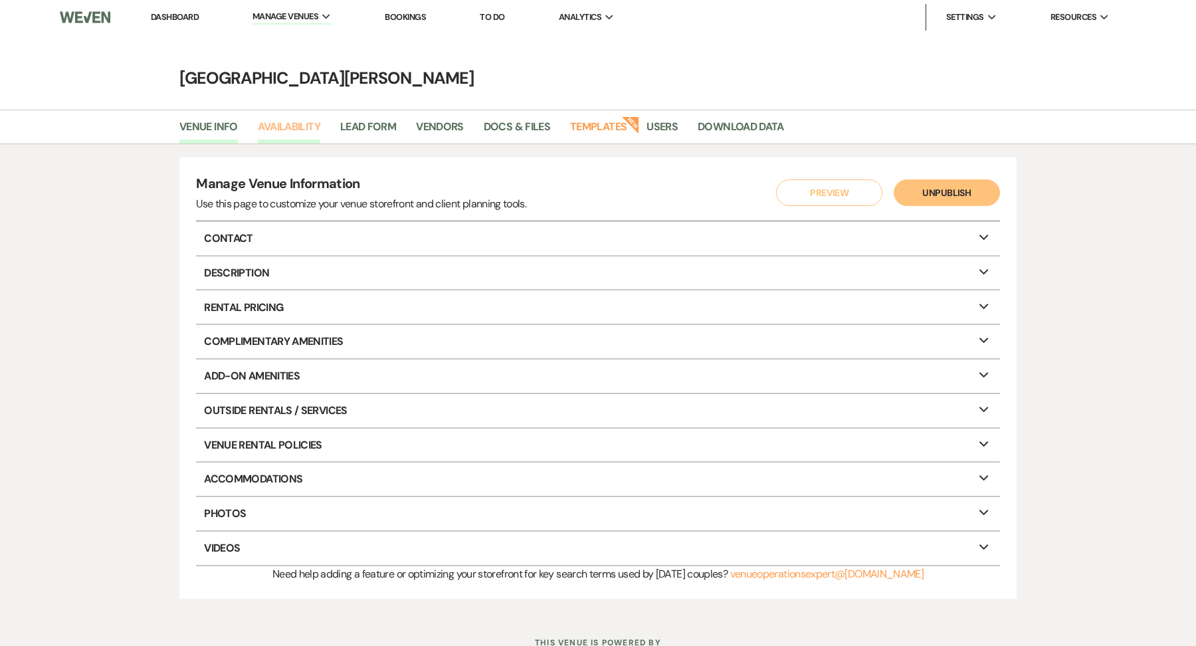
click at [299, 130] on link "Availability" at bounding box center [289, 130] width 62 height 25
select select "3"
select select "2026"
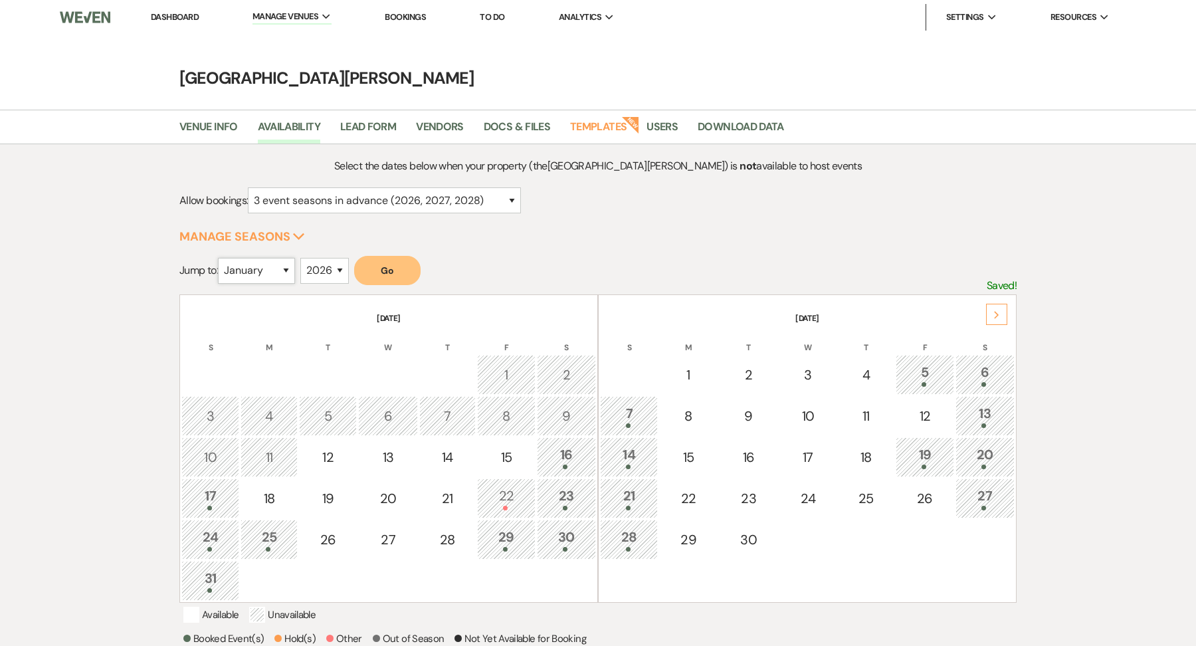
click at [280, 270] on select "January February March April May June July August September October November De…" at bounding box center [256, 271] width 77 height 26
select select "9"
drag, startPoint x: 381, startPoint y: 270, endPoint x: 363, endPoint y: 211, distance: 61.4
click at [381, 270] on button "Go" at bounding box center [387, 270] width 66 height 29
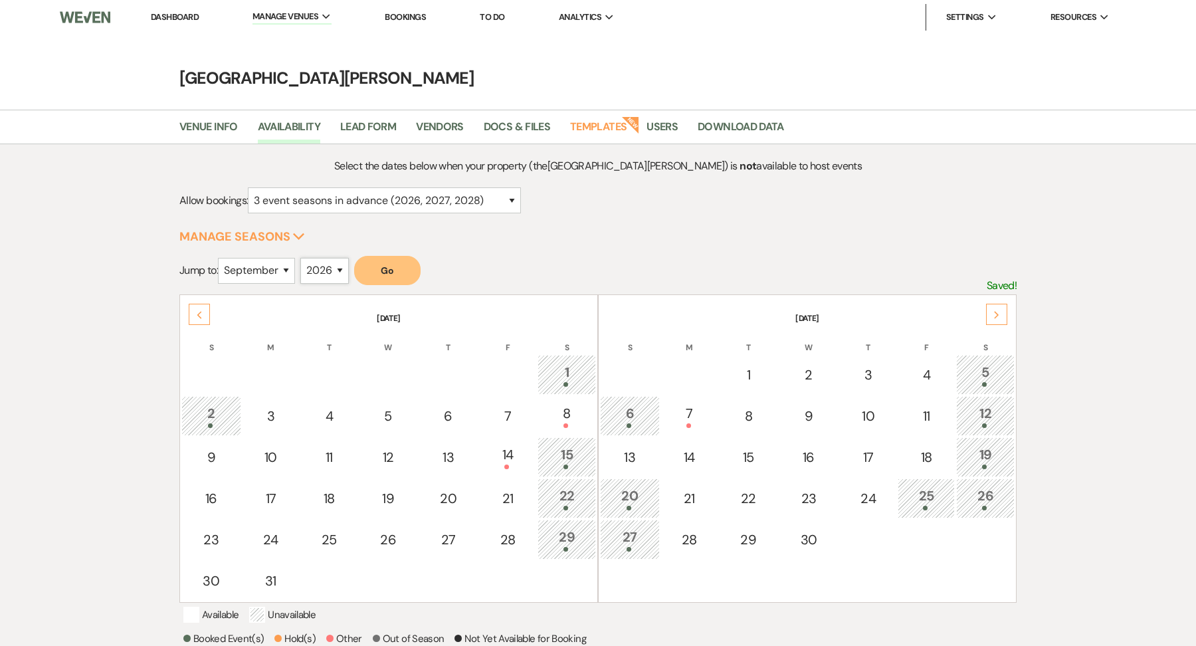
click at [338, 278] on select "2025 2026 2027 2028 2029" at bounding box center [324, 271] width 49 height 26
select select "2027"
click at [405, 268] on button "Go" at bounding box center [387, 270] width 66 height 29
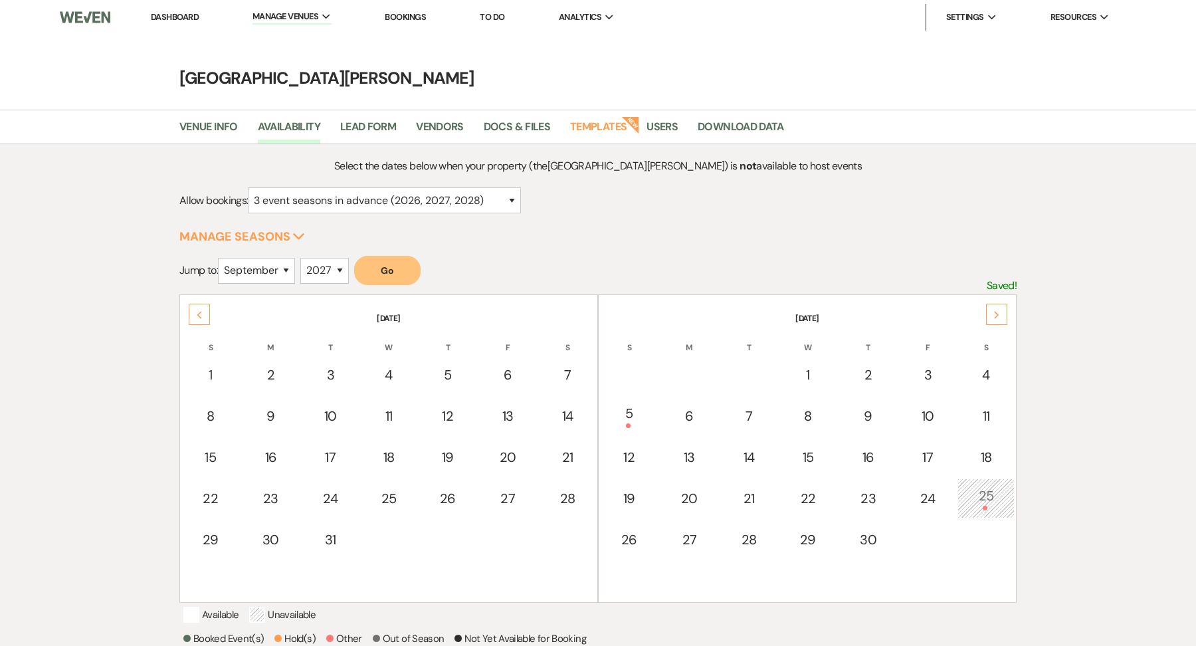
click at [992, 493] on div "25" at bounding box center [986, 498] width 43 height 25
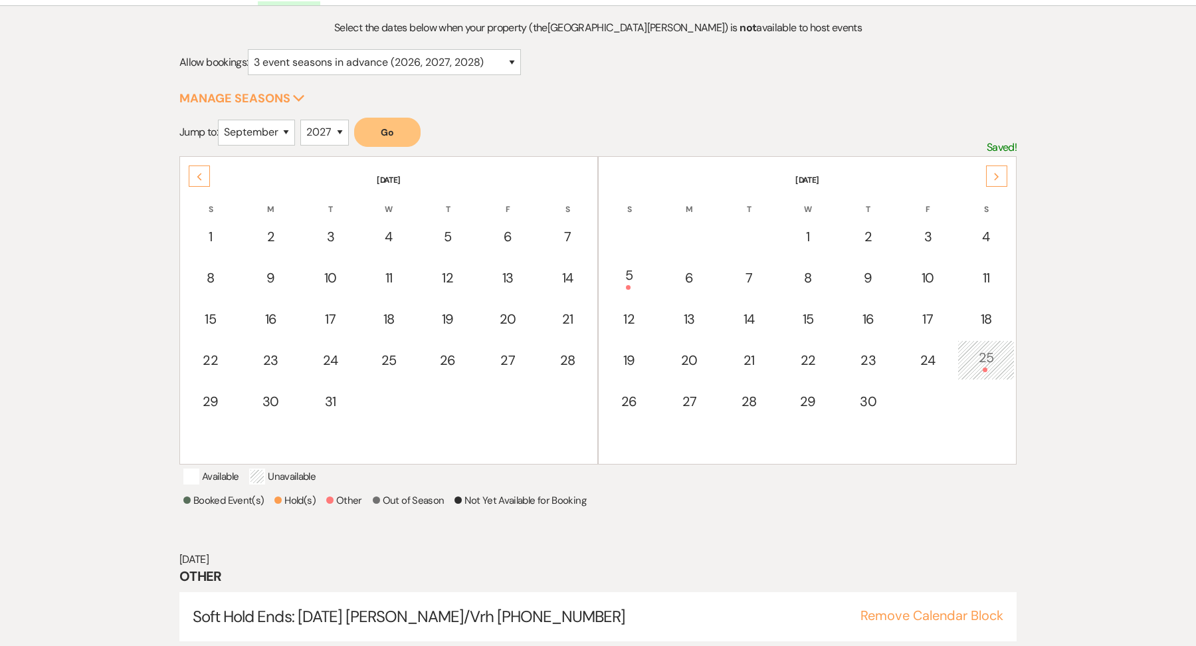
scroll to position [177, 0]
